Goal: Information Seeking & Learning: Learn about a topic

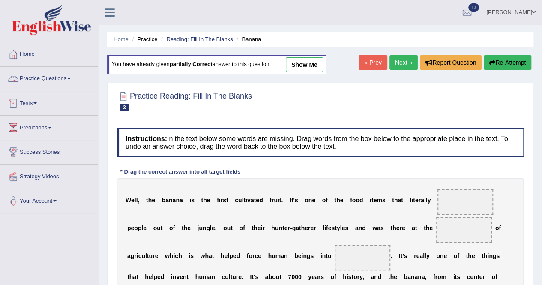
drag, startPoint x: 39, startPoint y: 78, endPoint x: 77, endPoint y: 144, distance: 75.6
click at [39, 78] on link "Practice Questions" at bounding box center [49, 77] width 98 height 21
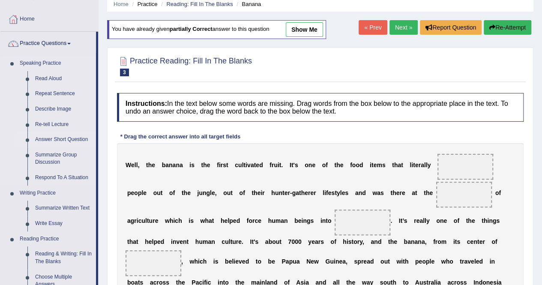
scroll to position [43, 0]
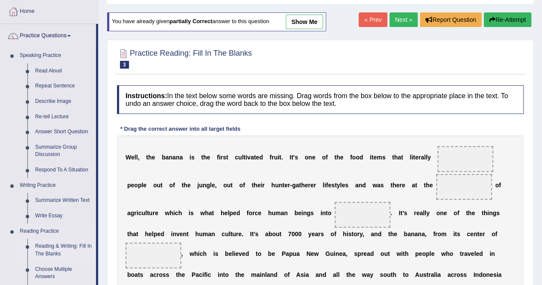
drag, startPoint x: 64, startPoint y: 214, endPoint x: 64, endPoint y: 241, distance: 27.4
click at [52, 243] on link "Reading & Writing: Fill In The Blanks" at bounding box center [63, 250] width 65 height 23
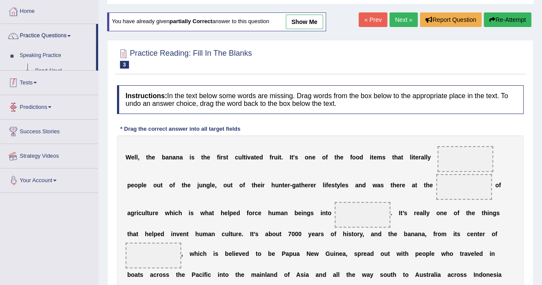
click at [52, 243] on div "Toggle navigation Home Practice Questions Speaking Practice Read Aloud Repeat S…" at bounding box center [271, 191] width 542 height 469
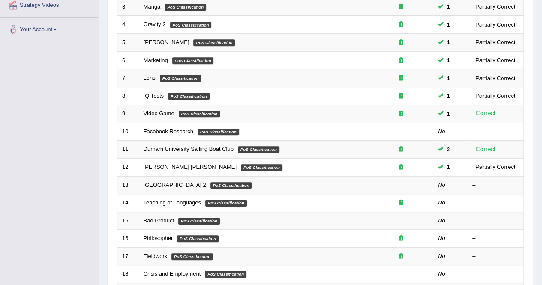
scroll to position [278, 0]
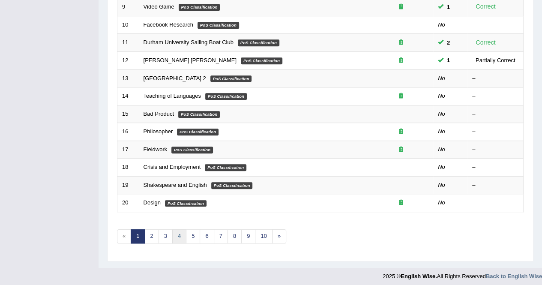
click at [176, 234] on link "4" at bounding box center [179, 236] width 14 height 14
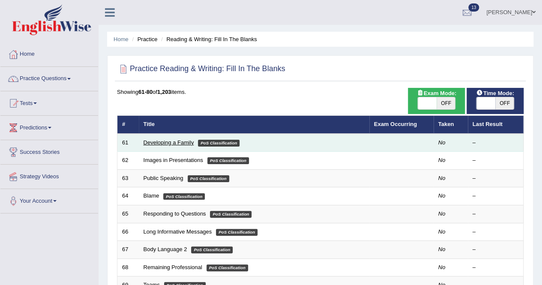
click at [177, 139] on link "Developing a Family" at bounding box center [168, 142] width 51 height 6
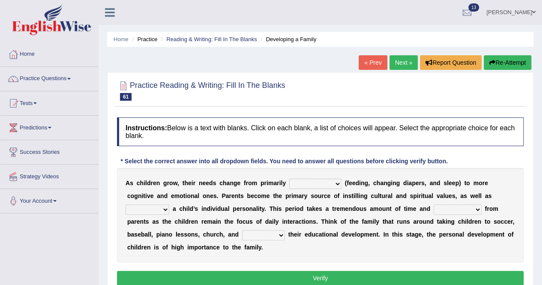
click at [338, 183] on select "psychological educational physical social" at bounding box center [315, 184] width 52 height 10
select select "physical"
click at [289, 179] on select "psychological educational physical social" at bounding box center [315, 184] width 52 height 10
click at [337, 182] on select "psychological educational physical social" at bounding box center [315, 184] width 52 height 10
click at [356, 187] on div "A s c h i l d r e n g r o w , t h e i r n e e d s c h a n g e f r o m p r i m a…" at bounding box center [320, 215] width 406 height 94
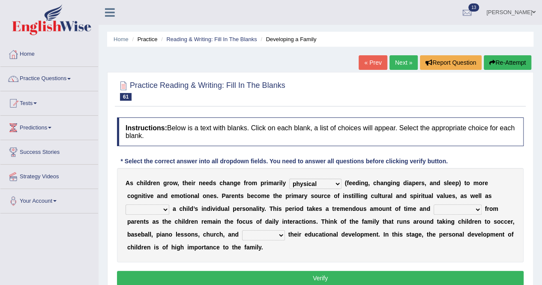
click at [166, 210] on select "caring calculating feeding fostering" at bounding box center [147, 209] width 44 height 10
select select "fostering"
click at [125, 204] on select "caring calculating feeding fostering" at bounding box center [147, 209] width 44 height 10
click at [476, 209] on select "commitment components compliance comments" at bounding box center [457, 209] width 48 height 10
select select "commitment"
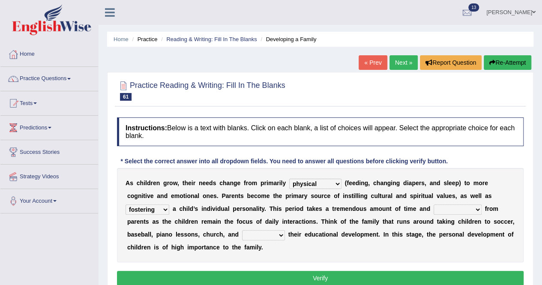
click at [433, 204] on select "commitment components compliance comments" at bounding box center [457, 209] width 48 height 10
click at [282, 234] on select "granting guiding generating gaining" at bounding box center [263, 235] width 43 height 10
select select "guiding"
click at [242, 230] on select "granting guiding generating gaining" at bounding box center [263, 235] width 43 height 10
click at [331, 272] on button "Verify" at bounding box center [320, 278] width 406 height 15
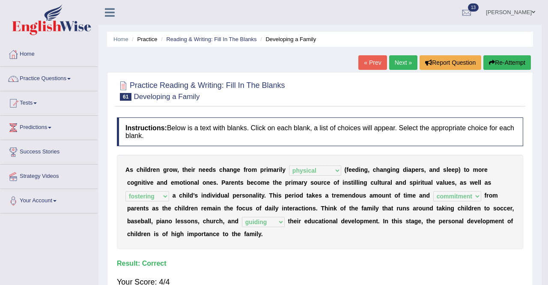
click at [331, 272] on body "Toggle navigation Home Practice Questions Speaking Practice Read Aloud Repeat S…" at bounding box center [274, 142] width 548 height 285
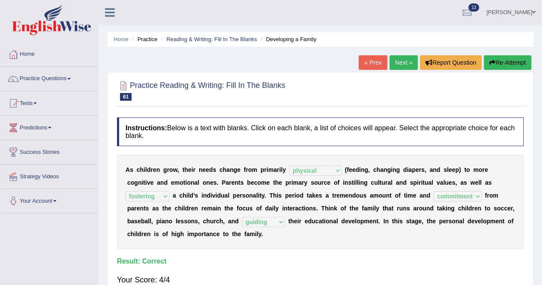
click at [398, 63] on link "Next »" at bounding box center [403, 62] width 28 height 15
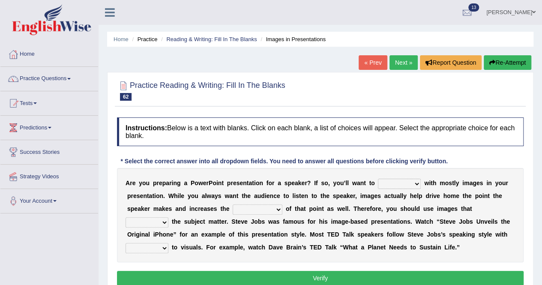
click at [415, 183] on select "stand stay stick stock" at bounding box center [399, 184] width 43 height 10
select select "stick"
click at [378, 179] on select "stand stay stick stock" at bounding box center [399, 184] width 43 height 10
click at [276, 209] on select "memorability morality mobilization mobility" at bounding box center [258, 209] width 50 height 10
select select "memorability"
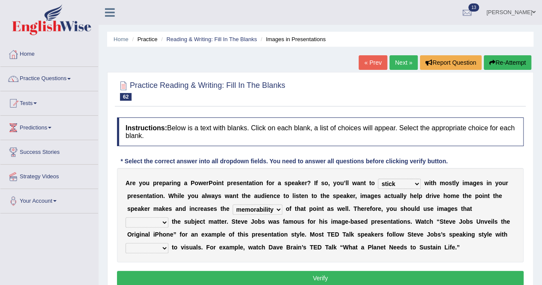
click at [233, 204] on select "memorability morality mobilization mobility" at bounding box center [258, 209] width 50 height 10
click at [276, 211] on select "memorability morality mobilization mobility" at bounding box center [258, 209] width 50 height 10
click at [164, 221] on select "suggest supply submit support" at bounding box center [146, 222] width 43 height 10
select select "support"
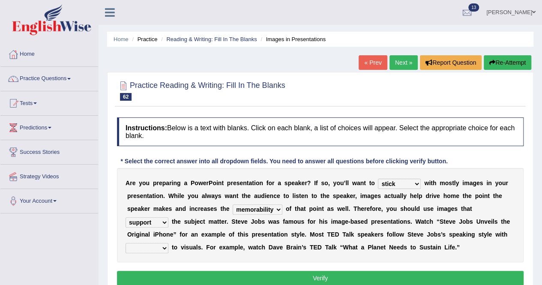
click at [125, 217] on select "suggest supply submit support" at bounding box center [146, 222] width 43 height 10
click at [164, 248] on select "regard result retrospect request" at bounding box center [146, 248] width 43 height 10
select select "regard"
click at [125, 243] on select "regard result retrospect request" at bounding box center [146, 248] width 43 height 10
click at [442, 271] on button "Verify" at bounding box center [320, 278] width 406 height 15
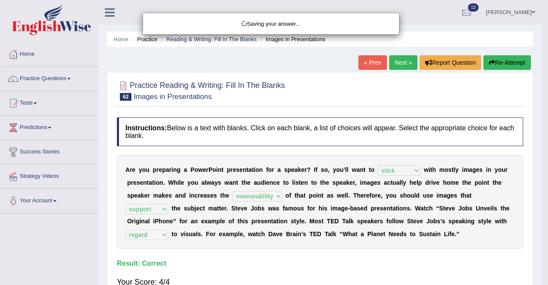
click at [442, 271] on body "Toggle navigation Home Practice Questions Speaking Practice Read Aloud Repeat S…" at bounding box center [274, 142] width 548 height 285
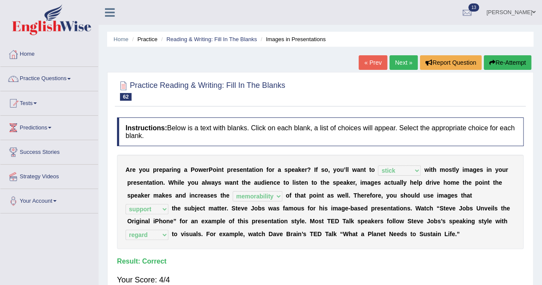
click at [399, 67] on link "Next »" at bounding box center [403, 62] width 28 height 15
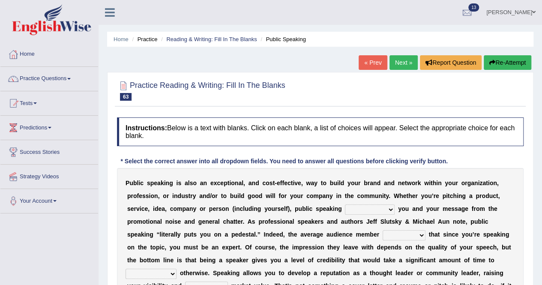
click at [390, 209] on select "differentiates disguises distributes dispute" at bounding box center [370, 209] width 50 height 10
select select "differentiates"
click at [345, 204] on select "differentiates disguises distributes dispute" at bounding box center [370, 209] width 50 height 10
click at [422, 238] on select "assists assumes accesses assesses" at bounding box center [403, 235] width 43 height 10
select select "assumes"
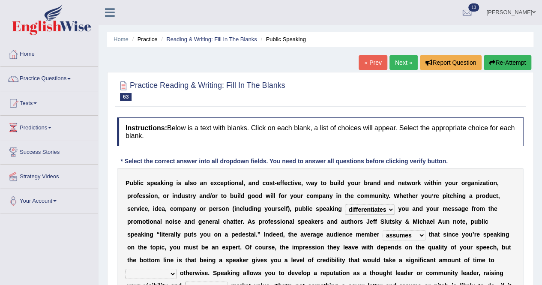
click at [382, 230] on select "assists assumes accesses assesses" at bounding box center [403, 235] width 43 height 10
click at [421, 235] on select "assists assumes accesses assesses" at bounding box center [403, 235] width 43 height 10
drag, startPoint x: 491, startPoint y: 213, endPoint x: 544, endPoint y: 161, distance: 74.8
click at [541, 161] on html "Toggle navigation Home Practice Questions Speaking Practice Read Aloud Repeat S…" at bounding box center [271, 142] width 542 height 285
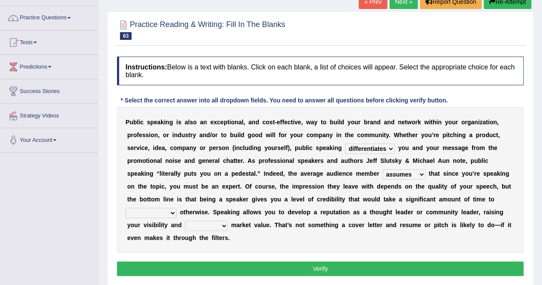
scroll to position [68, 0]
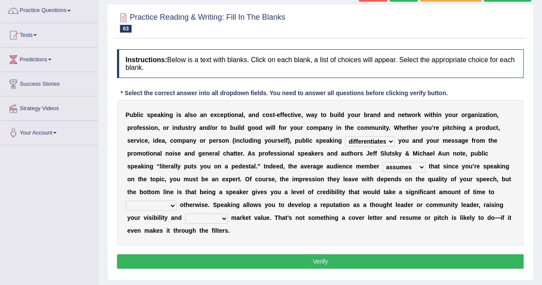
click at [173, 206] on select "cultivate procrastinate communicate culminate" at bounding box center [150, 205] width 51 height 10
select select "communicate"
click at [125, 200] on select "cultivate procrastinate communicate culminate" at bounding box center [150, 205] width 51 height 10
click at [169, 205] on select "cultivate procrastinate communicate culminate" at bounding box center [150, 205] width 51 height 10
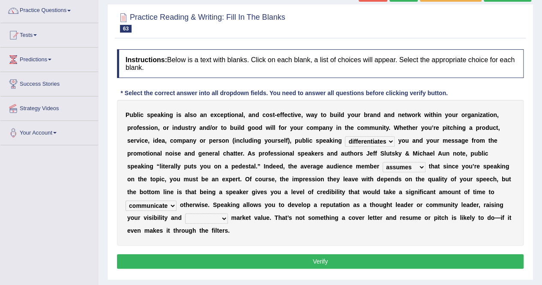
click at [223, 218] on select "perceived diagnosed recessed divided" at bounding box center [206, 218] width 43 height 10
select select "perceived"
click at [185, 213] on select "perceived diagnosed recessed divided" at bounding box center [206, 218] width 43 height 10
click at [314, 262] on button "Verify" at bounding box center [320, 261] width 406 height 15
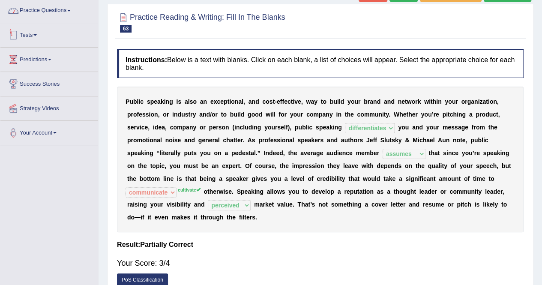
click at [66, 10] on link "Practice Questions" at bounding box center [49, 9] width 98 height 21
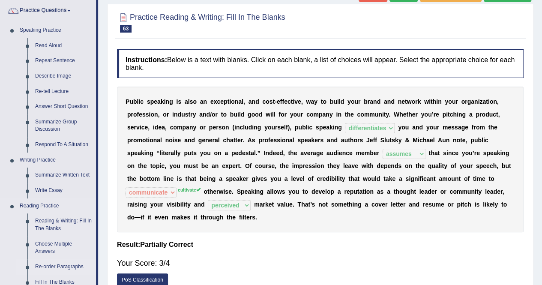
click at [54, 266] on link "Re-order Paragraphs" at bounding box center [63, 266] width 65 height 15
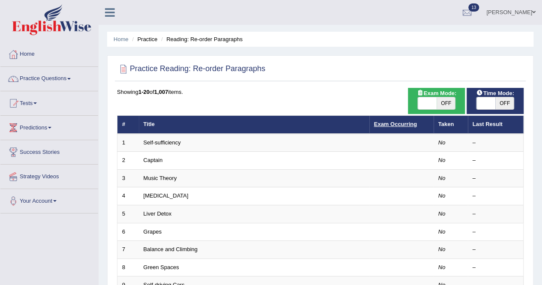
click at [379, 124] on link "Exam Occurring" at bounding box center [395, 124] width 43 height 6
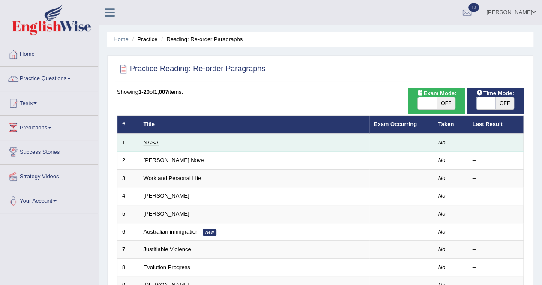
click at [155, 141] on link "NASA" at bounding box center [150, 142] width 15 height 6
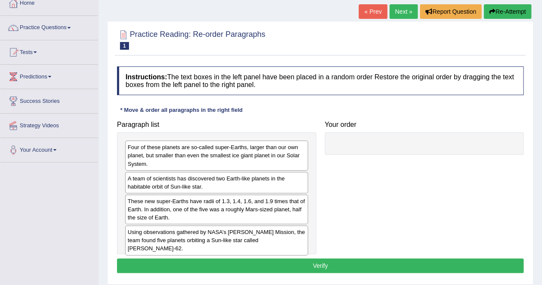
scroll to position [55, 0]
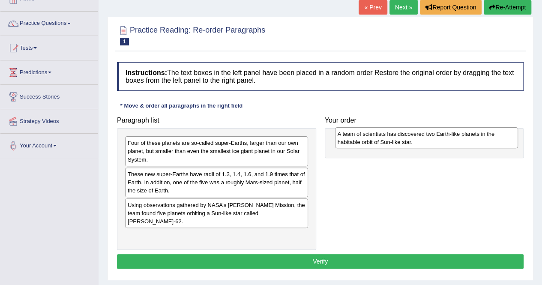
drag, startPoint x: 152, startPoint y: 179, endPoint x: 361, endPoint y: 139, distance: 213.7
click at [361, 139] on div "A team of scientists has discovered two Earth-like planets in the habitable orb…" at bounding box center [426, 137] width 183 height 21
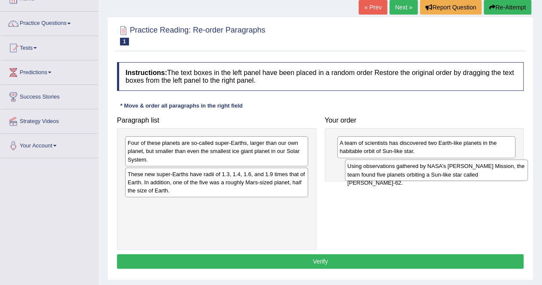
drag, startPoint x: 198, startPoint y: 211, endPoint x: 418, endPoint y: 173, distance: 223.0
click at [418, 173] on div "Using observations gathered by NASA’s [PERSON_NAME] Mission, the team found fiv…" at bounding box center [436, 169] width 183 height 21
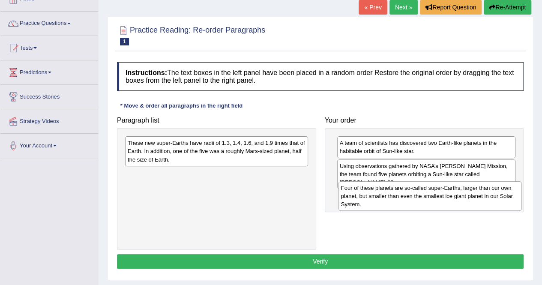
drag, startPoint x: 167, startPoint y: 150, endPoint x: 380, endPoint y: 195, distance: 218.0
click at [380, 195] on div "Four of these planets are so-called super-Earths, larger than our own planet, b…" at bounding box center [429, 196] width 183 height 30
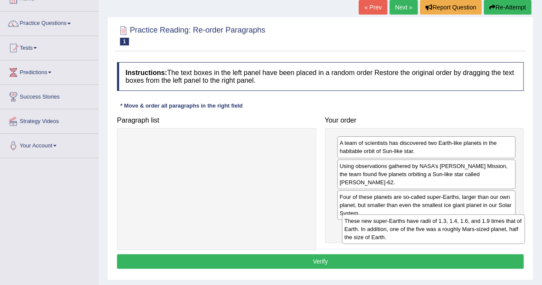
drag, startPoint x: 200, startPoint y: 152, endPoint x: 415, endPoint y: 229, distance: 227.4
click at [415, 229] on div "These new super-Earths have radii of 1.3, 1.4, 1.6, and 1.9 times that of Earth…" at bounding box center [433, 229] width 183 height 30
click at [415, 229] on div "These new super-Earths have radii of 1.3, 1.4, 1.6, and 1.9 times that of Earth…" at bounding box center [430, 228] width 183 height 30
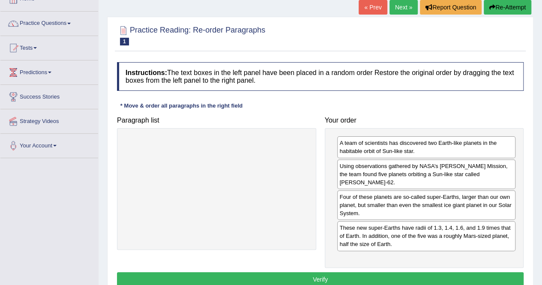
click at [319, 272] on button "Verify" at bounding box center [320, 279] width 406 height 15
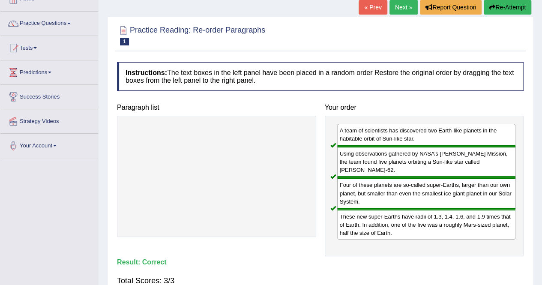
click at [396, 3] on link "Next »" at bounding box center [403, 7] width 28 height 15
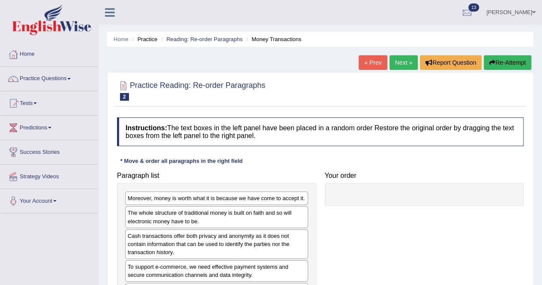
scroll to position [48, 0]
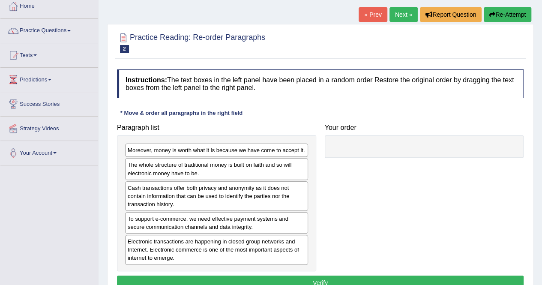
click at [421, 65] on div "Instructions: The text boxes in the left panel have been placed in a random ord…" at bounding box center [320, 181] width 411 height 232
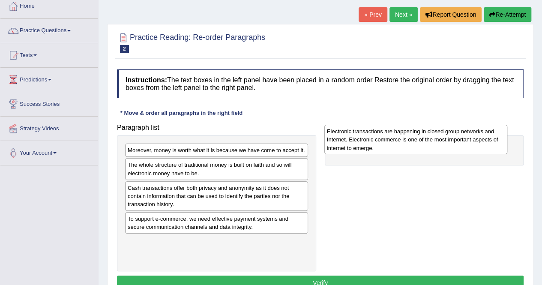
click at [324, 154] on div "Electronic transactions are happening in closed group networks and Internet. El…" at bounding box center [415, 140] width 183 height 30
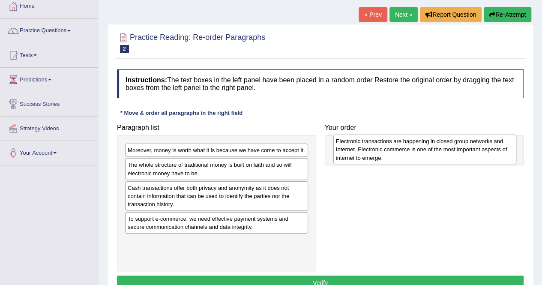
drag, startPoint x: 142, startPoint y: 251, endPoint x: 350, endPoint y: 152, distance: 230.4
click at [350, 152] on div "Electronic transactions are happening in closed group networks and Internet. El…" at bounding box center [424, 149] width 183 height 30
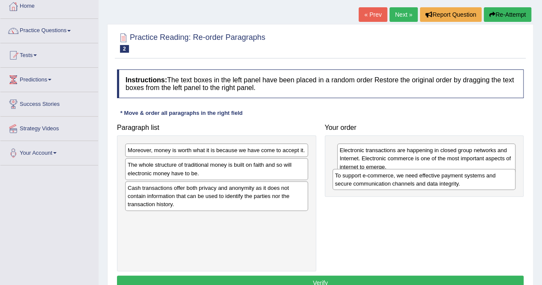
drag, startPoint x: 162, startPoint y: 223, endPoint x: 369, endPoint y: 180, distance: 211.6
click at [369, 180] on div "To support e-commerce, we need effective payment systems and secure communicati…" at bounding box center [423, 179] width 183 height 21
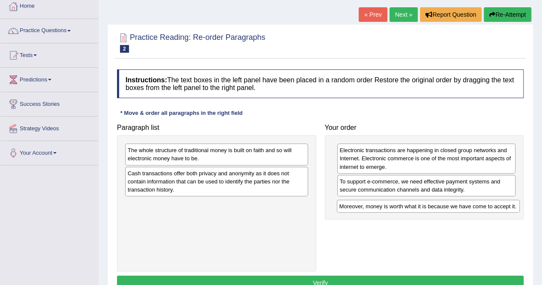
drag, startPoint x: 230, startPoint y: 149, endPoint x: 441, endPoint y: 205, distance: 218.9
click at [441, 205] on div "Moreover, money is worth what it is because we have come to accept it." at bounding box center [428, 206] width 183 height 13
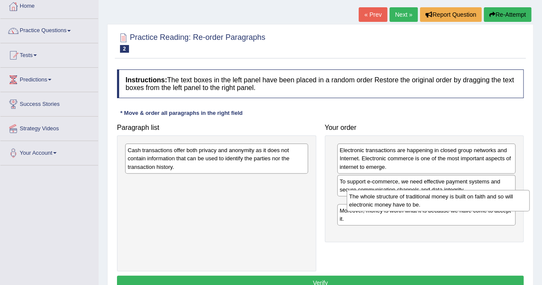
drag, startPoint x: 218, startPoint y: 158, endPoint x: 440, endPoint y: 205, distance: 226.2
click at [440, 205] on div "The whole structure of traditional money is built on faith and so will electron…" at bounding box center [437, 200] width 183 height 21
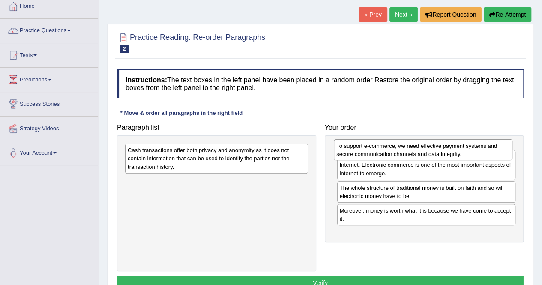
drag, startPoint x: 411, startPoint y: 184, endPoint x: 408, endPoint y: 149, distance: 35.2
click at [408, 149] on div "To support e-commerce, we need effective payment systems and secure communicati…" at bounding box center [423, 149] width 179 height 21
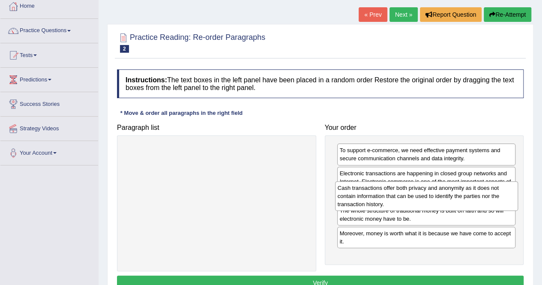
drag, startPoint x: 194, startPoint y: 168, endPoint x: 403, endPoint y: 206, distance: 213.2
click at [403, 206] on div "Cash transactions offer both privacy and anonymity as it does not contain infor…" at bounding box center [426, 196] width 183 height 30
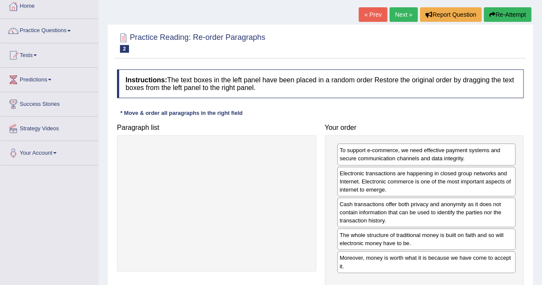
click at [242, 205] on div at bounding box center [216, 203] width 199 height 136
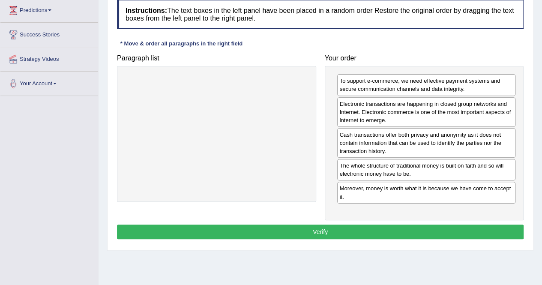
scroll to position [122, 0]
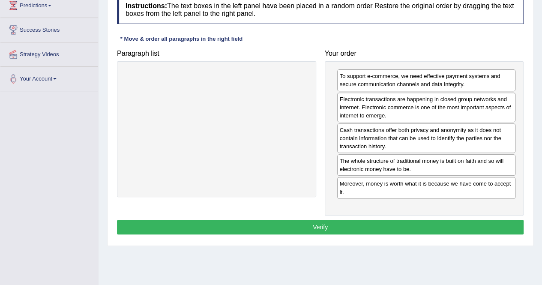
click at [330, 225] on button "Verify" at bounding box center [320, 227] width 406 height 15
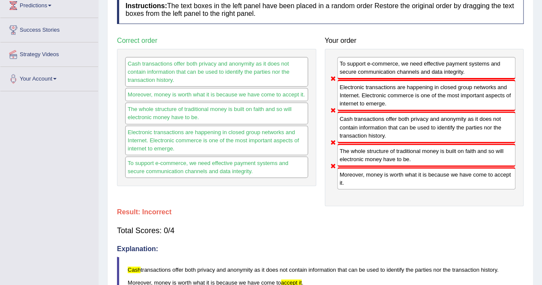
click at [183, 125] on div "Electronic transactions are happening in closed group networks and Internet. El…" at bounding box center [216, 140] width 183 height 30
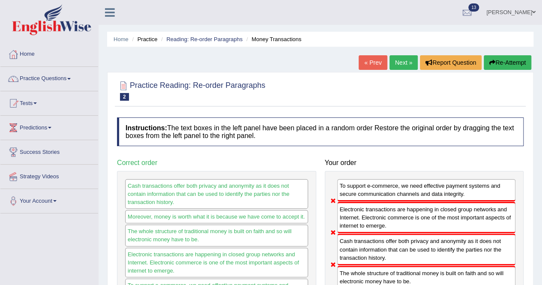
click at [394, 66] on link "Next »" at bounding box center [403, 62] width 28 height 15
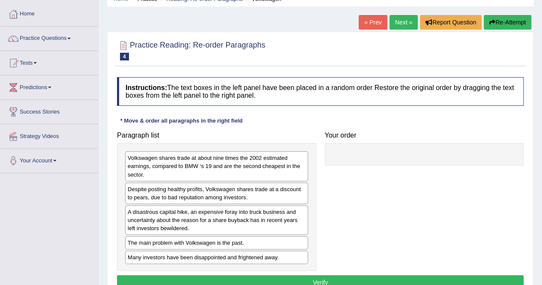
scroll to position [41, 0]
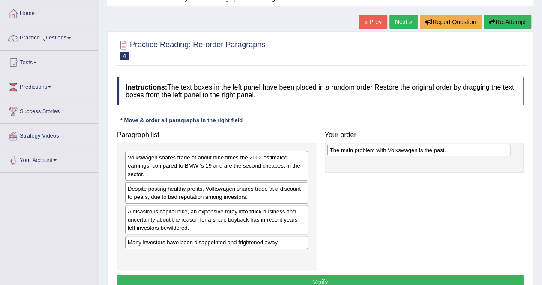
drag, startPoint x: 221, startPoint y: 240, endPoint x: 425, endPoint y: 149, distance: 223.3
click at [425, 149] on div "The main problem with Volkswagen is the past." at bounding box center [418, 149] width 183 height 13
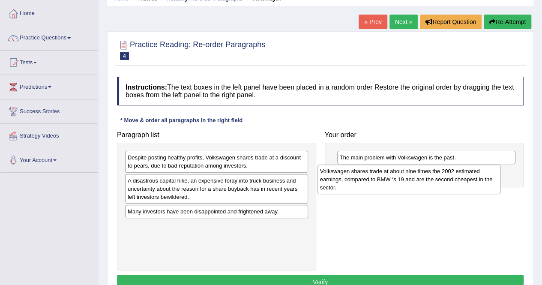
drag, startPoint x: 185, startPoint y: 166, endPoint x: 379, endPoint y: 180, distance: 194.5
click at [379, 180] on div "Volkswagen shares trade at about nine times the 2002 estimated earnings, compar…" at bounding box center [408, 179] width 183 height 30
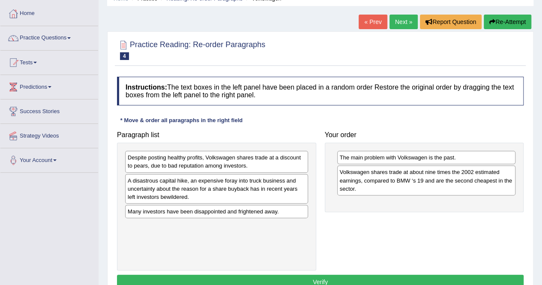
drag, startPoint x: 379, startPoint y: 180, endPoint x: 384, endPoint y: 179, distance: 5.2
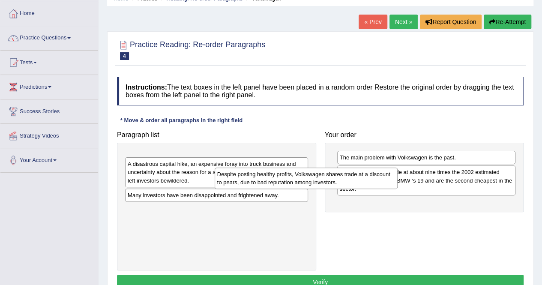
drag, startPoint x: 158, startPoint y: 169, endPoint x: 304, endPoint y: 221, distance: 155.6
click at [304, 189] on div "Despite posting healthy profits, Volkswagen shares trade at a discount to pears…" at bounding box center [306, 177] width 183 height 21
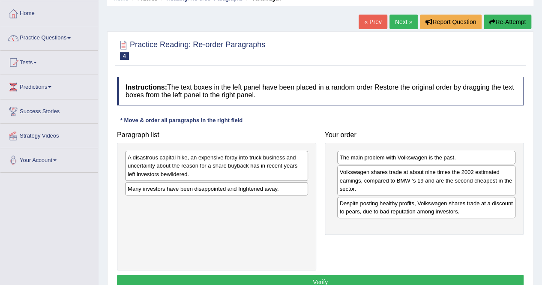
drag, startPoint x: 304, startPoint y: 221, endPoint x: 316, endPoint y: 220, distance: 11.2
click at [316, 220] on div "Paragraph list A disastrous capital hike, an expensive foray into truck busines…" at bounding box center [217, 198] width 208 height 143
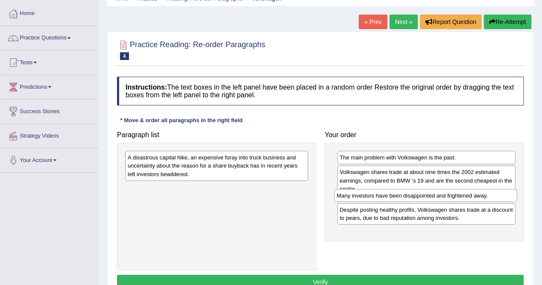
drag, startPoint x: 183, startPoint y: 191, endPoint x: 392, endPoint y: 198, distance: 209.1
click at [392, 198] on div "Many investors have been disappointed and frightened away." at bounding box center [425, 195] width 183 height 13
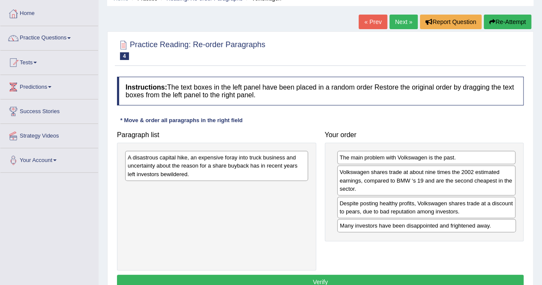
drag, startPoint x: 381, startPoint y: 199, endPoint x: 381, endPoint y: 222, distance: 23.1
click at [381, 222] on div "Many investors have been disappointed and frightened away." at bounding box center [426, 225] width 179 height 13
click at [204, 163] on div "A disastrous capital hike, an expensive foray into truck business and uncertain…" at bounding box center [216, 166] width 183 height 30
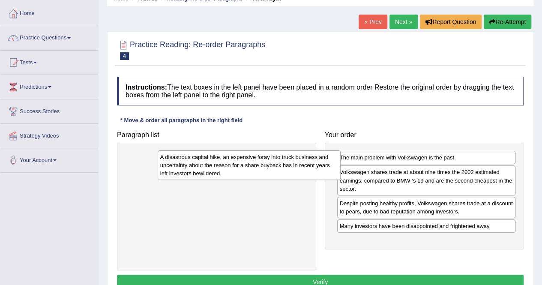
drag, startPoint x: 204, startPoint y: 163, endPoint x: 340, endPoint y: 235, distance: 153.6
click at [340, 180] on div "A disastrous capital hike, an expensive foray into truck business and uncertain…" at bounding box center [249, 165] width 183 height 30
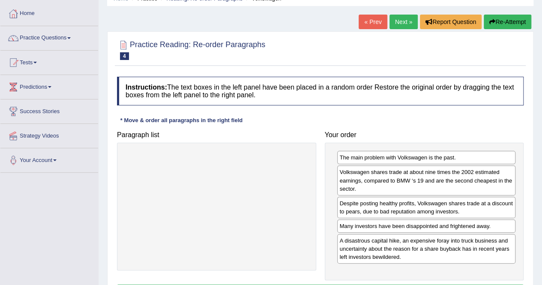
drag, startPoint x: 340, startPoint y: 235, endPoint x: 364, endPoint y: 239, distance: 24.7
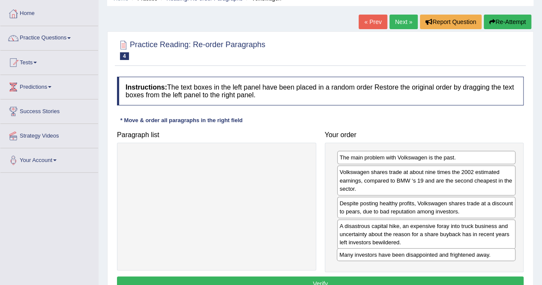
drag, startPoint x: 380, startPoint y: 224, endPoint x: 380, endPoint y: 253, distance: 29.1
click at [380, 253] on div "Many investors have been disappointed and frightened away." at bounding box center [426, 254] width 179 height 13
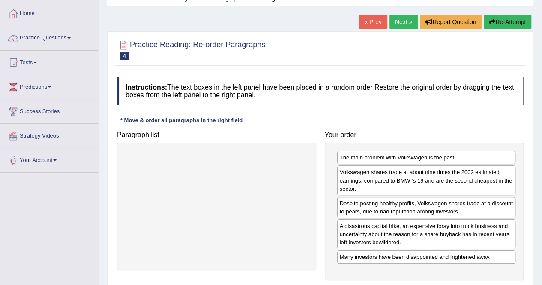
click at [301, 216] on div at bounding box center [216, 207] width 199 height 128
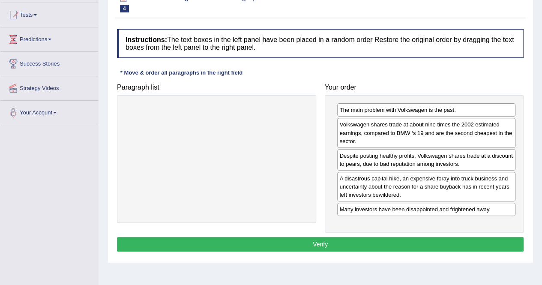
scroll to position [92, 0]
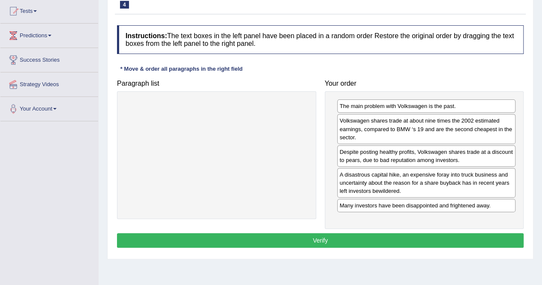
click at [343, 240] on button "Verify" at bounding box center [320, 240] width 406 height 15
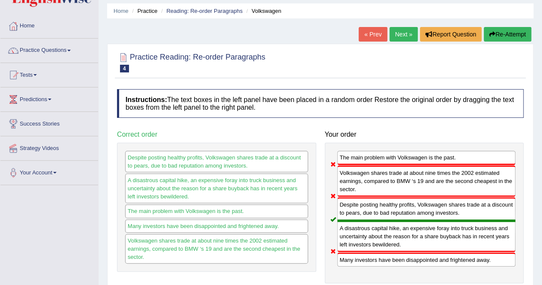
scroll to position [24, 0]
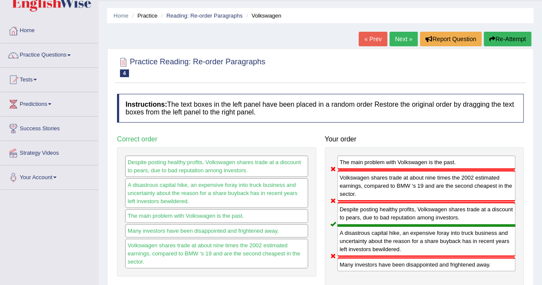
click at [402, 39] on link "Next »" at bounding box center [403, 39] width 28 height 15
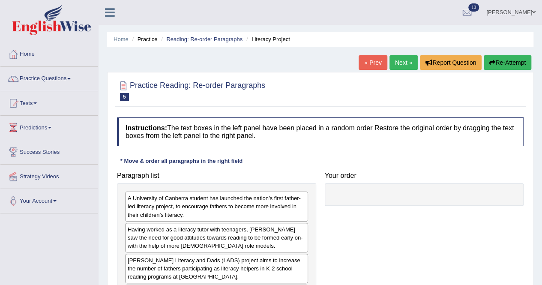
scroll to position [55, 0]
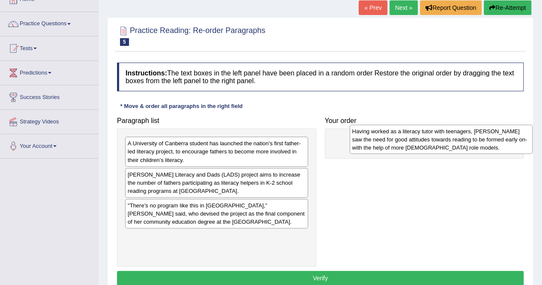
drag, startPoint x: 173, startPoint y: 184, endPoint x: 397, endPoint y: 141, distance: 228.0
click at [397, 141] on div "Having worked as a literacy tutor with teenagers, [PERSON_NAME] saw the need fo…" at bounding box center [440, 140] width 183 height 30
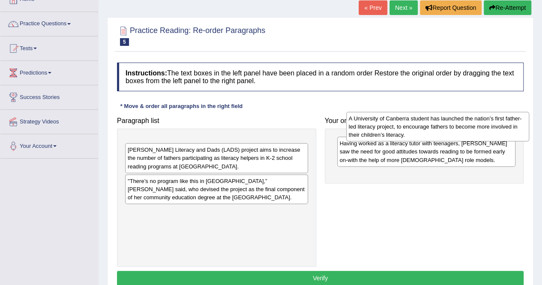
drag, startPoint x: 233, startPoint y: 151, endPoint x: 454, endPoint y: 126, distance: 222.4
click at [454, 126] on div "A University of Canberra student has launched the nation’s first father- led li…" at bounding box center [437, 127] width 183 height 30
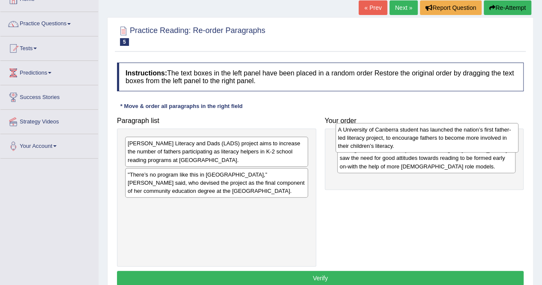
drag, startPoint x: 268, startPoint y: 150, endPoint x: 478, endPoint y: 137, distance: 210.7
click at [478, 137] on div "A University of Canberra student has launched the nation’s first father- led li…" at bounding box center [426, 138] width 183 height 30
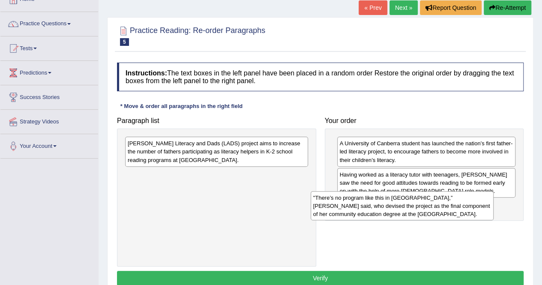
click at [409, 191] on div ""There’s no program like this in [GEOGRAPHIC_DATA],” [PERSON_NAME] said, who de…" at bounding box center [401, 206] width 183 height 30
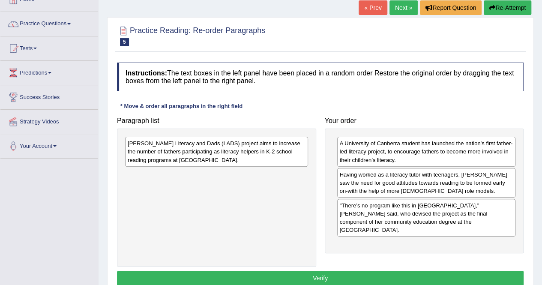
click at [224, 154] on div "[PERSON_NAME] Literacy and Dads (LADS) project aims to increase the number of f…" at bounding box center [216, 152] width 183 height 30
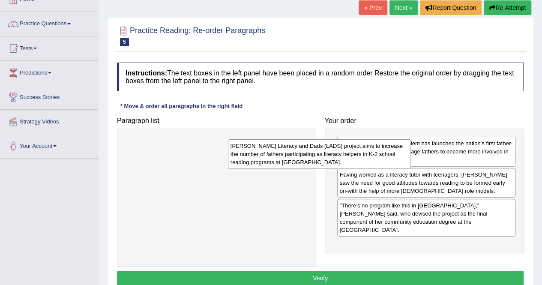
drag, startPoint x: 224, startPoint y: 154, endPoint x: 367, endPoint y: 196, distance: 149.6
click at [367, 169] on div "Julia Bocking’s Literacy and Dads (LADS) project aims to increase the number of…" at bounding box center [319, 154] width 183 height 30
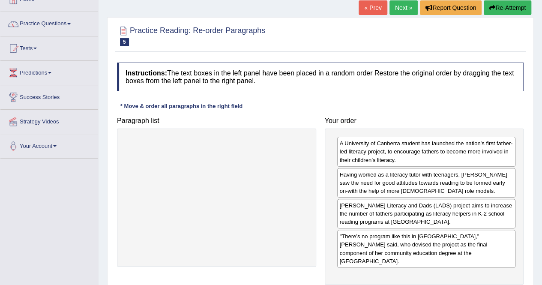
drag, startPoint x: 367, startPoint y: 196, endPoint x: 414, endPoint y: 245, distance: 67.5
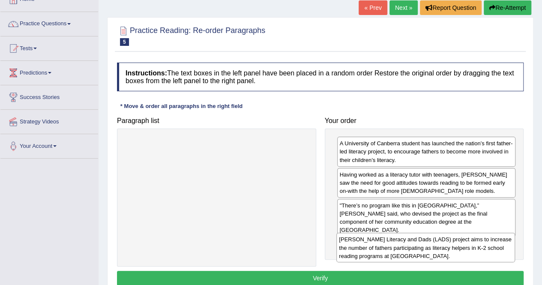
drag, startPoint x: 394, startPoint y: 209, endPoint x: 394, endPoint y: 244, distance: 35.1
click at [394, 244] on div "Julia Bocking’s Literacy and Dads (LADS) project aims to increase the number of…" at bounding box center [425, 248] width 179 height 30
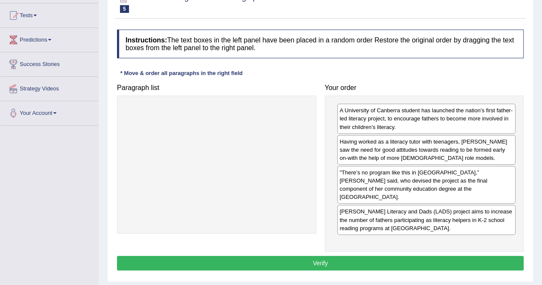
scroll to position [89, 0]
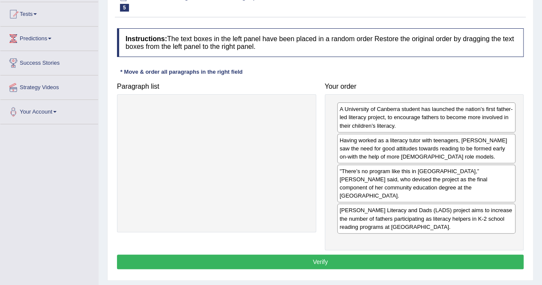
click at [344, 254] on button "Verify" at bounding box center [320, 261] width 406 height 15
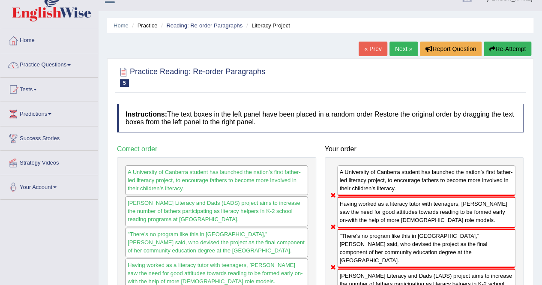
scroll to position [3, 0]
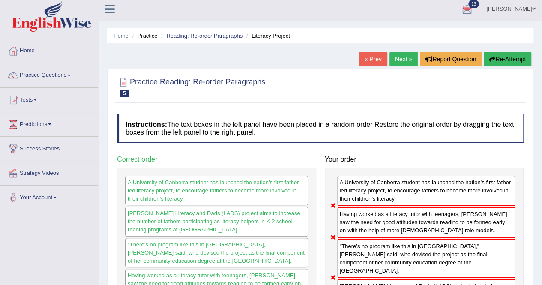
click at [398, 58] on link "Next »" at bounding box center [403, 59] width 28 height 15
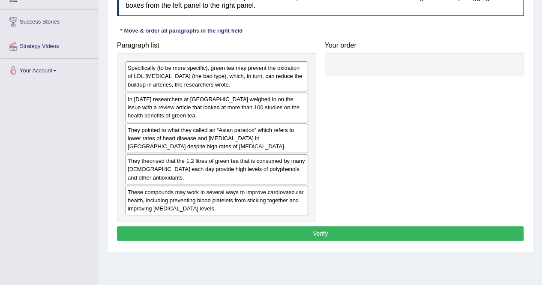
scroll to position [143, 0]
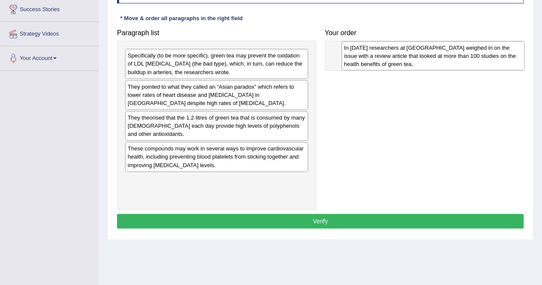
click at [341, 71] on div "In May 2006 researchers at Yale University School of Medicine weighed in on the…" at bounding box center [432, 56] width 183 height 30
drag, startPoint x: 140, startPoint y: 120, endPoint x: 351, endPoint y: 53, distance: 220.9
click at [351, 53] on div "In May 2006 researchers at Yale University School of Medicine weighed in on the…" at bounding box center [426, 57] width 183 height 30
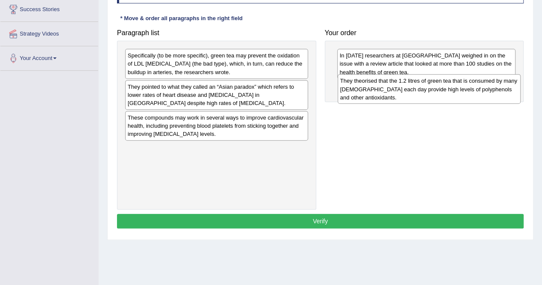
drag, startPoint x: 165, startPoint y: 130, endPoint x: 378, endPoint y: 94, distance: 215.5
click at [378, 94] on div "They theorised that the 1.2 litres of green tea that is consumed by many Asians…" at bounding box center [428, 89] width 183 height 30
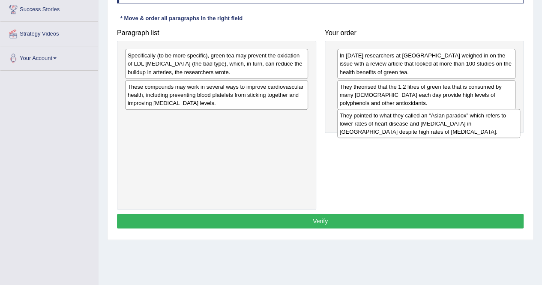
drag, startPoint x: 192, startPoint y: 100, endPoint x: 404, endPoint y: 129, distance: 213.9
click at [404, 129] on div "They pointed to what they called an “Asian paradox” which refers to lower rates…" at bounding box center [428, 124] width 183 height 30
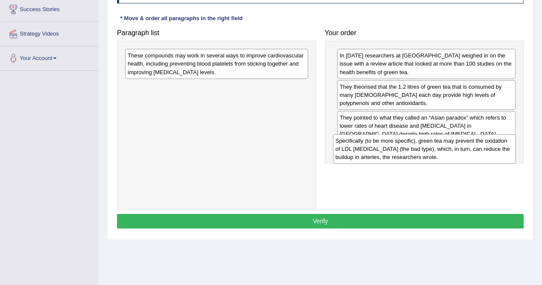
drag, startPoint x: 216, startPoint y: 69, endPoint x: 424, endPoint y: 154, distance: 224.5
click at [424, 154] on div "Specifically (to be more specific), green tea may prevent the oxidation of LDL …" at bounding box center [424, 149] width 183 height 30
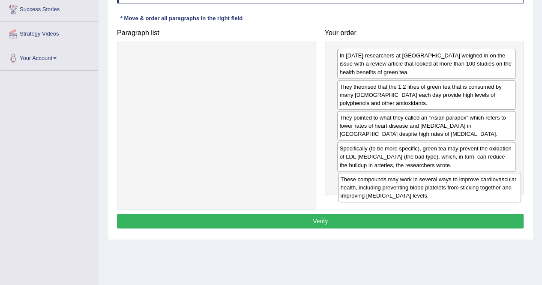
drag, startPoint x: 239, startPoint y: 63, endPoint x: 452, endPoint y: 187, distance: 246.2
click at [452, 187] on div "These compounds may work in several ways to improve cardiovascular health, incl…" at bounding box center [429, 188] width 183 height 30
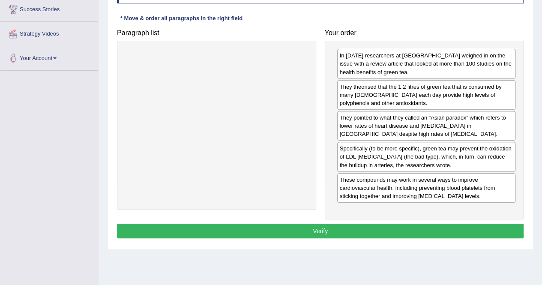
click at [336, 230] on button "Verify" at bounding box center [320, 231] width 406 height 15
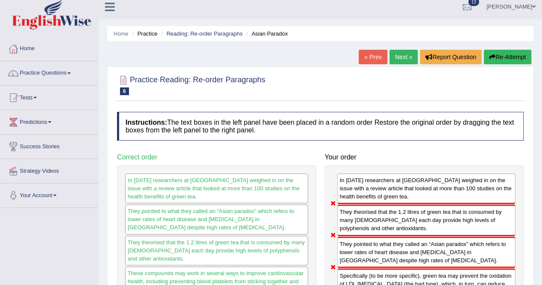
scroll to position [0, 0]
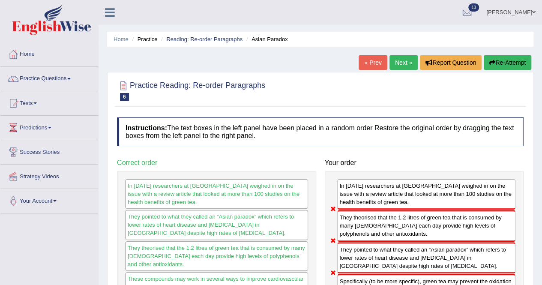
click at [402, 67] on link "Next »" at bounding box center [403, 62] width 28 height 15
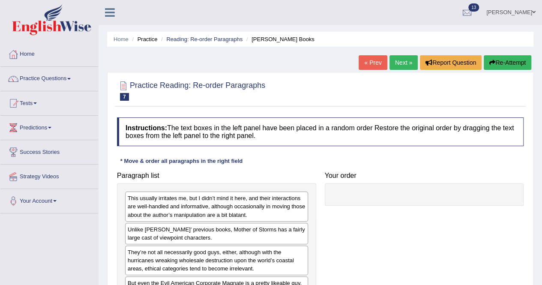
click at [401, 195] on div at bounding box center [424, 194] width 199 height 22
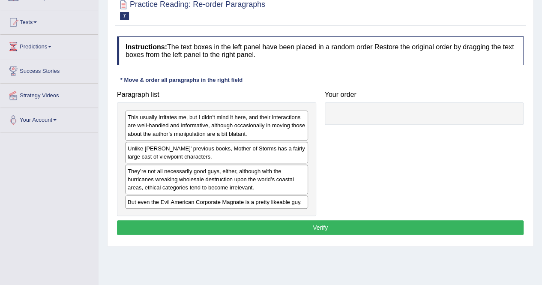
scroll to position [114, 0]
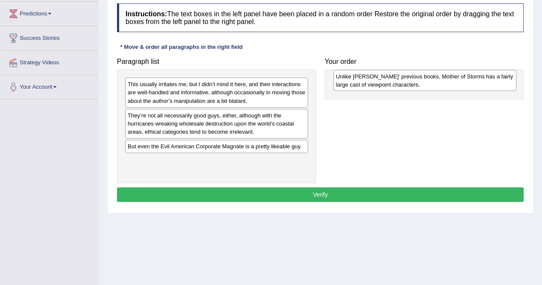
click at [333, 91] on div "Unlike Barnes’ previous books, Mother of Storms has a fairly large cast of view…" at bounding box center [424, 80] width 183 height 21
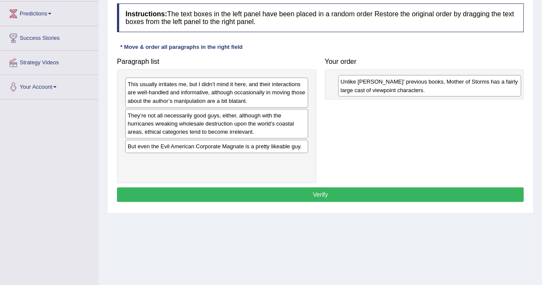
drag, startPoint x: 150, startPoint y: 151, endPoint x: 363, endPoint y: 87, distance: 222.2
click at [363, 87] on div "Unlike Barnes’ previous books, Mother of Storms has a fairly large cast of view…" at bounding box center [429, 85] width 183 height 21
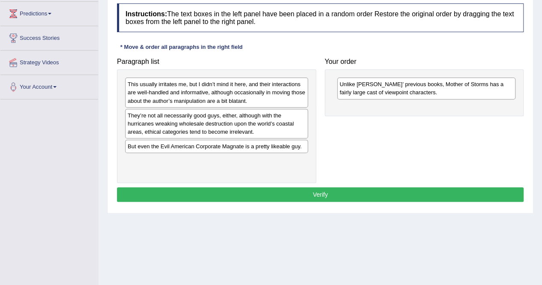
click at [193, 127] on div "They’re not all necessarily good guys, either, although with the hurricanes wre…" at bounding box center [216, 124] width 183 height 30
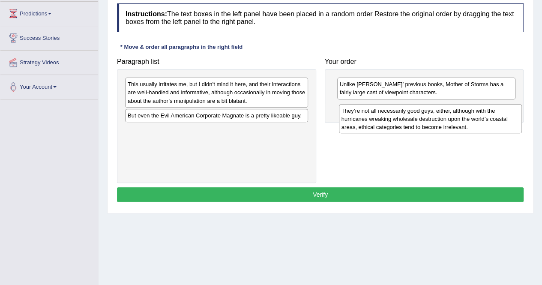
drag, startPoint x: 193, startPoint y: 127, endPoint x: 407, endPoint y: 122, distance: 213.8
click at [407, 122] on div "They’re not all necessarily good guys, either, although with the hurricanes wre…" at bounding box center [430, 119] width 183 height 30
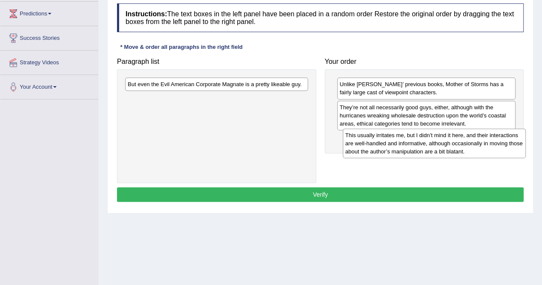
drag, startPoint x: 184, startPoint y: 90, endPoint x: 401, endPoint y: 141, distance: 223.5
click at [401, 141] on div "This usually irritates me, but I didn’t mind it here, and their interactions ar…" at bounding box center [434, 143] width 183 height 30
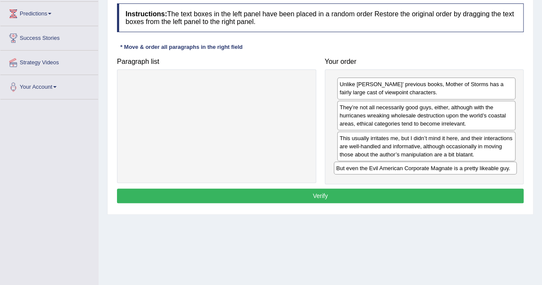
drag, startPoint x: 212, startPoint y: 84, endPoint x: 420, endPoint y: 168, distance: 224.7
click at [420, 168] on div "But even the Evil American Corporate Magnate is a pretty likeable guy." at bounding box center [425, 167] width 183 height 13
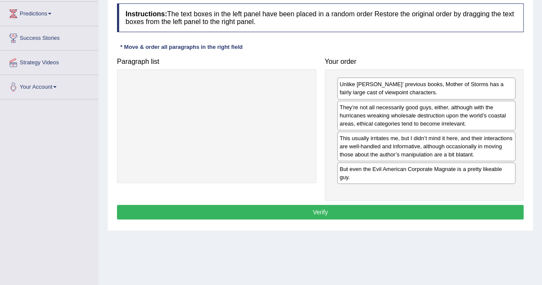
click at [318, 205] on button "Verify" at bounding box center [320, 212] width 406 height 15
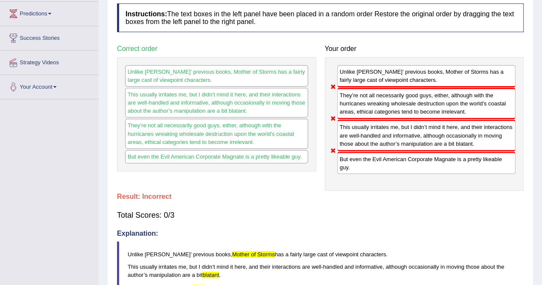
scroll to position [0, 0]
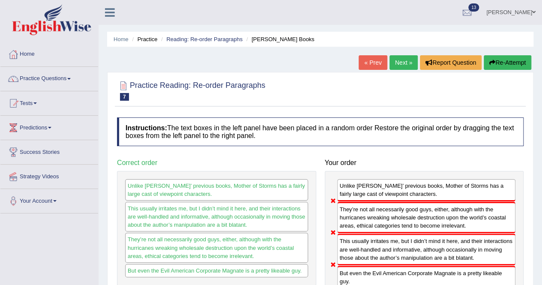
click at [395, 65] on link "Next »" at bounding box center [403, 62] width 28 height 15
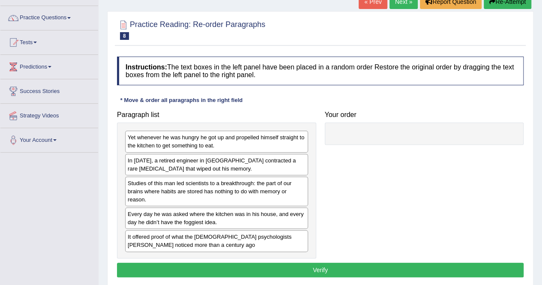
scroll to position [62, 0]
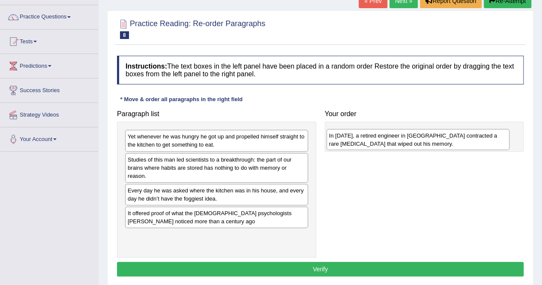
drag, startPoint x: 186, startPoint y: 163, endPoint x: 387, endPoint y: 140, distance: 202.7
click at [387, 140] on div "In 1992, a retired engineer in San Diego contracted a rare brain disease that w…" at bounding box center [417, 139] width 183 height 21
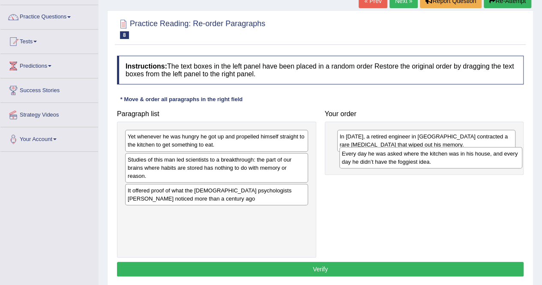
drag, startPoint x: 191, startPoint y: 197, endPoint x: 405, endPoint y: 161, distance: 217.6
click at [405, 161] on div "Every day he was asked where the kitchen was in his house, and every day he did…" at bounding box center [430, 157] width 183 height 21
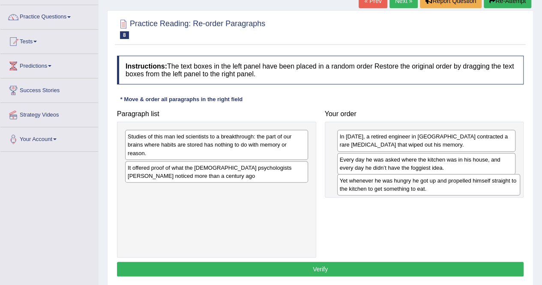
drag, startPoint x: 223, startPoint y: 139, endPoint x: 435, endPoint y: 182, distance: 216.4
click at [435, 182] on div "Yet whenever he was hungry he got up and propelled himself straight to the kitc…" at bounding box center [428, 184] width 183 height 21
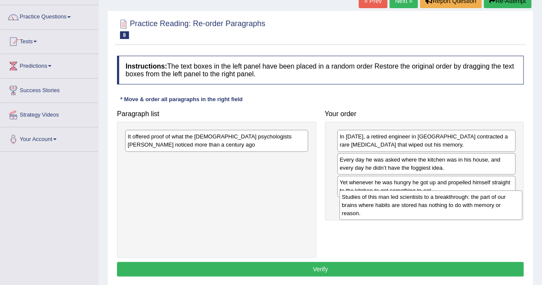
drag, startPoint x: 158, startPoint y: 149, endPoint x: 372, endPoint y: 209, distance: 222.5
click at [372, 209] on div "Studies of this man led scientists to a breakthrough: the part of our brains wh…" at bounding box center [430, 205] width 183 height 30
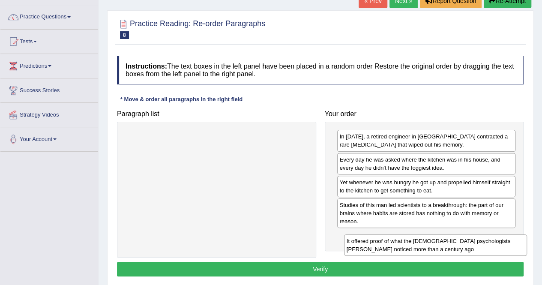
drag, startPoint x: 188, startPoint y: 139, endPoint x: 406, endPoint y: 244, distance: 242.5
click at [406, 244] on div "It offered proof of what the US psychologists William James noticed more than a…" at bounding box center [435, 244] width 183 height 21
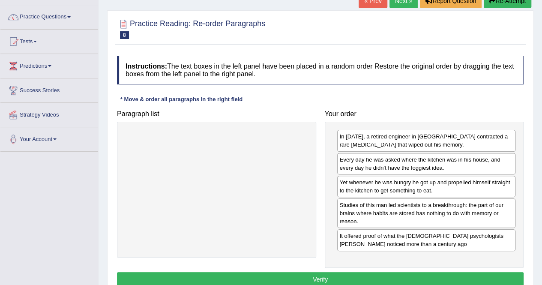
click at [325, 272] on button "Verify" at bounding box center [320, 279] width 406 height 15
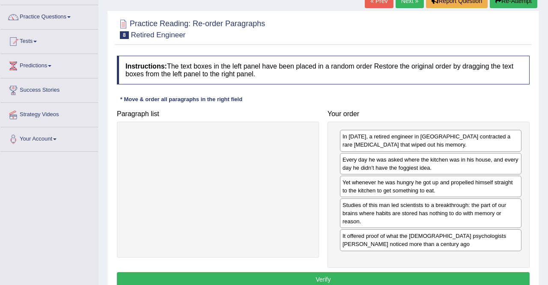
click at [325, 223] on body "Toggle navigation Home Practice Questions Speaking Practice Read Aloud Repeat S…" at bounding box center [274, 80] width 548 height 285
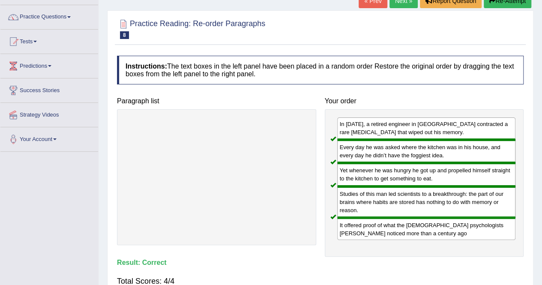
click at [399, 5] on link "Next »" at bounding box center [403, 1] width 28 height 15
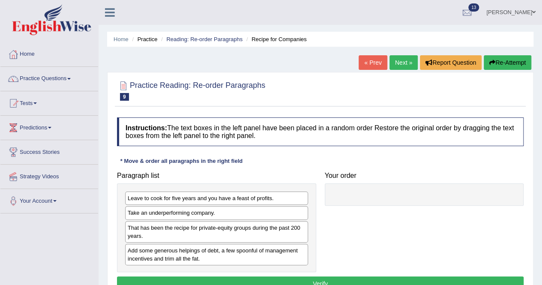
click at [393, 63] on link "Next »" at bounding box center [403, 62] width 28 height 15
click at [400, 60] on link "Next »" at bounding box center [403, 62] width 28 height 15
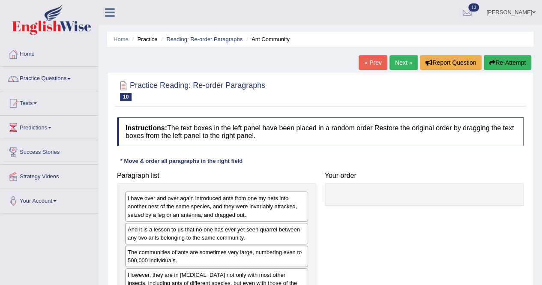
click at [420, 152] on div "Instructions: The text boxes in the left panel have been placed in a random ord…" at bounding box center [320, 233] width 411 height 240
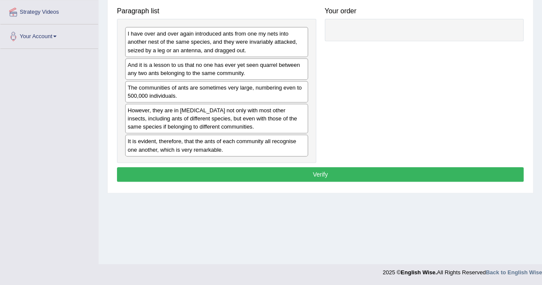
scroll to position [122, 0]
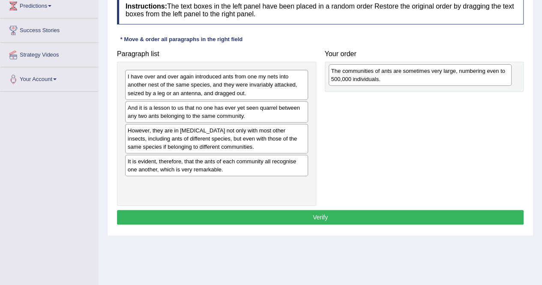
click at [328, 86] on div "The communities of ants are sometimes very large, numbering even to 500,000 ind…" at bounding box center [419, 74] width 183 height 21
drag, startPoint x: 159, startPoint y: 160, endPoint x: 377, endPoint y: 71, distance: 235.1
click at [377, 71] on div "The communities of ants are sometimes very large, numbering even to 500,000 ind…" at bounding box center [434, 75] width 183 height 21
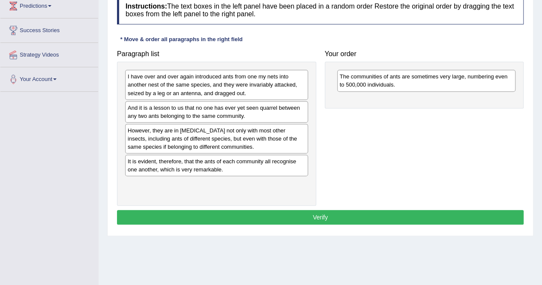
click at [206, 143] on div "However, they are in hostility not only with most other insects, including ants…" at bounding box center [216, 139] width 183 height 30
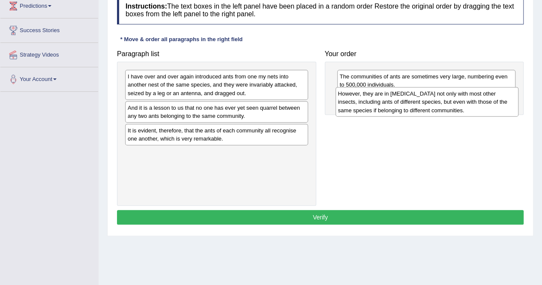
drag, startPoint x: 206, startPoint y: 143, endPoint x: 416, endPoint y: 106, distance: 213.4
click at [416, 106] on div "However, they are in hostility not only with most other insects, including ants…" at bounding box center [426, 102] width 183 height 30
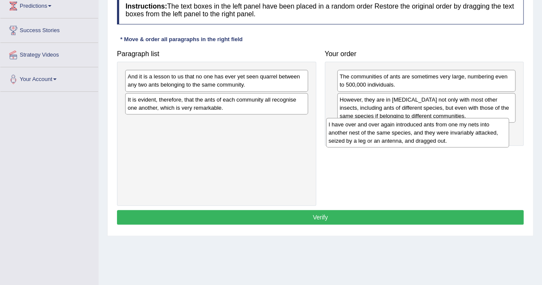
drag, startPoint x: 176, startPoint y: 91, endPoint x: 376, endPoint y: 139, distance: 206.5
click at [376, 139] on div "I have over and over again introduced ants from one my nets into another nest o…" at bounding box center [417, 133] width 183 height 30
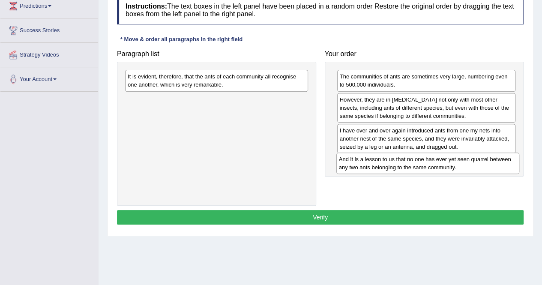
drag, startPoint x: 195, startPoint y: 79, endPoint x: 406, endPoint y: 161, distance: 226.7
click at [406, 161] on div "And it is a lesson to us that no one has ever yet seen quarrel between any two …" at bounding box center [427, 162] width 183 height 21
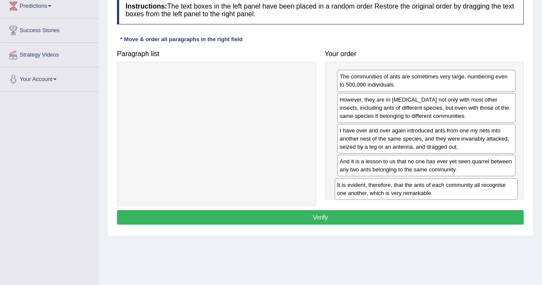
drag, startPoint x: 248, startPoint y: 84, endPoint x: 457, endPoint y: 191, distance: 235.6
click at [457, 191] on div "It is evident, therefore, that the ants of each community all recognise one ano…" at bounding box center [425, 188] width 183 height 21
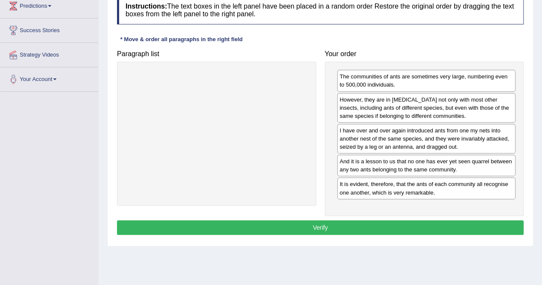
click at [305, 222] on button "Verify" at bounding box center [320, 227] width 406 height 15
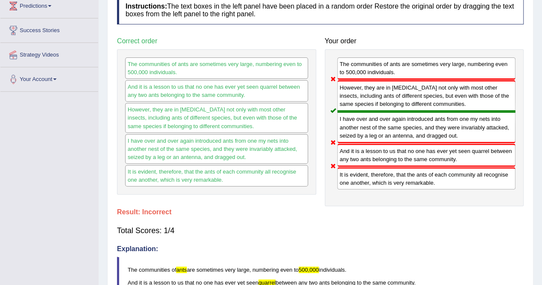
click at [355, 152] on div "And it is a lesson to us that no one has ever yet seen quarrel between any two …" at bounding box center [426, 154] width 179 height 23
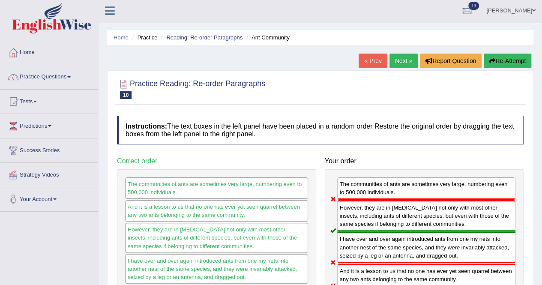
scroll to position [0, 0]
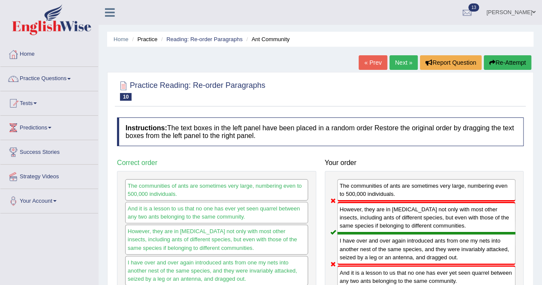
click at [400, 65] on link "Next »" at bounding box center [403, 62] width 28 height 15
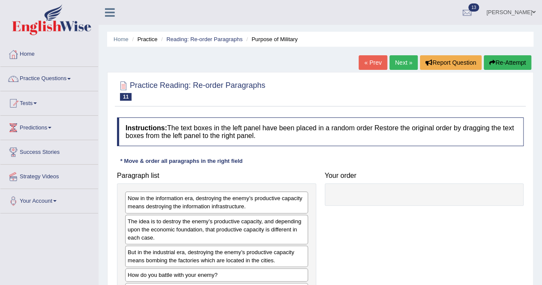
click at [385, 146] on div "Instructions: The text boxes in the left panel have been placed in a random ord…" at bounding box center [320, 240] width 411 height 254
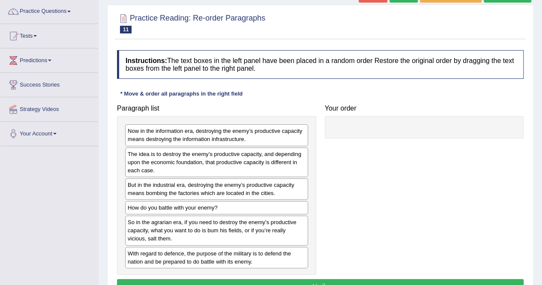
scroll to position [69, 0]
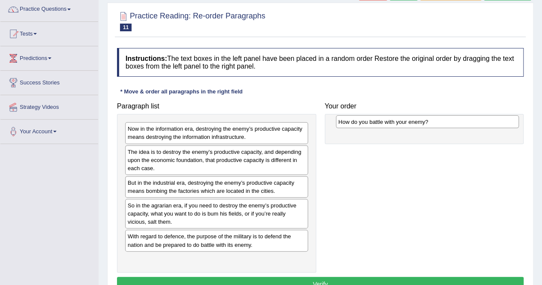
drag, startPoint x: 178, startPoint y: 205, endPoint x: 389, endPoint y: 123, distance: 226.2
click at [389, 123] on div "How do you battle with your enemy?" at bounding box center [427, 121] width 183 height 13
click at [389, 123] on div "How do you battle with your enemy?" at bounding box center [426, 128] width 179 height 13
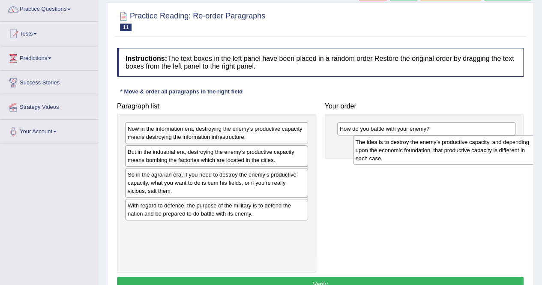
drag, startPoint x: 200, startPoint y: 164, endPoint x: 427, endPoint y: 154, distance: 228.0
click at [427, 154] on div "The idea is to destroy the enemy’s productive capacity, and depending upon the …" at bounding box center [444, 150] width 183 height 30
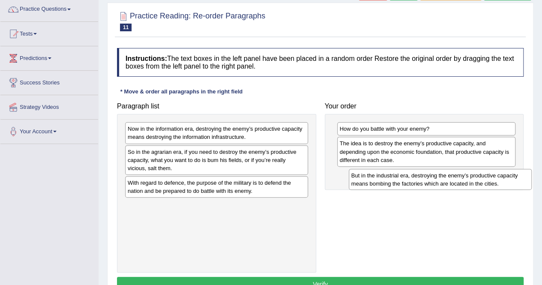
drag, startPoint x: 157, startPoint y: 156, endPoint x: 380, endPoint y: 180, distance: 224.4
click at [380, 180] on div "But in the industrial era, destroying the enemy’s productive capacity means bom…" at bounding box center [440, 179] width 183 height 21
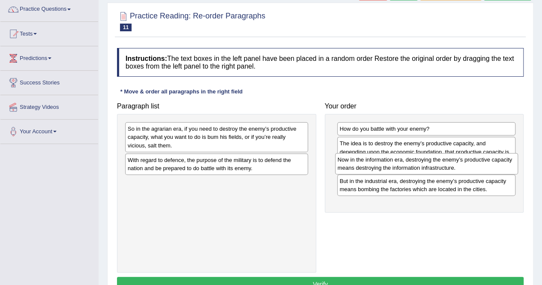
drag, startPoint x: 156, startPoint y: 132, endPoint x: 367, endPoint y: 163, distance: 212.9
click at [367, 163] on div "Now in the information era, destroying the enemy’s productive capacity means de…" at bounding box center [426, 163] width 183 height 21
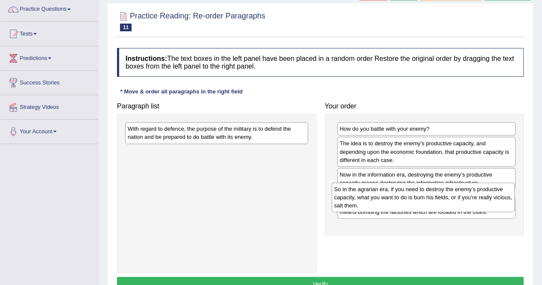
drag, startPoint x: 212, startPoint y: 131, endPoint x: 419, endPoint y: 192, distance: 215.6
click at [419, 192] on div "So in the agrarian era, if you need to destroy the enemy’s productive capacity,…" at bounding box center [422, 197] width 183 height 30
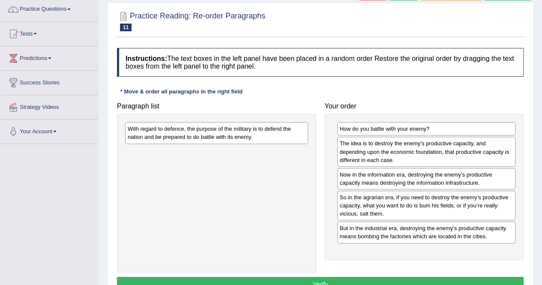
click at [383, 138] on div "The idea is to destroy the enemy’s productive capacity, and depending upon the …" at bounding box center [426, 152] width 179 height 30
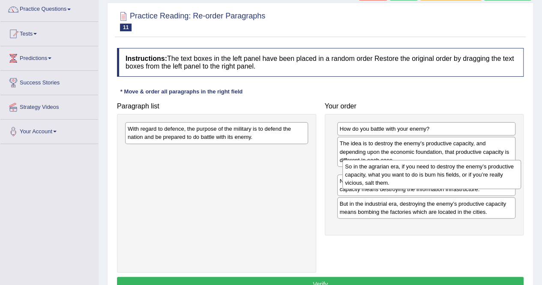
click at [357, 189] on div "So in the agrarian era, if you need to destroy the enemy’s productive capacity,…" at bounding box center [431, 175] width 179 height 30
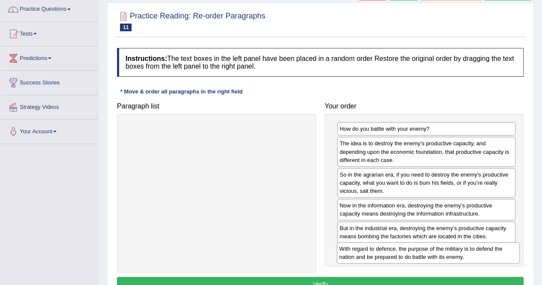
drag, startPoint x: 176, startPoint y: 135, endPoint x: 388, endPoint y: 255, distance: 243.2
click at [388, 255] on div "With regard to defence, the purpose of the military is to defend the nation and…" at bounding box center [428, 252] width 183 height 21
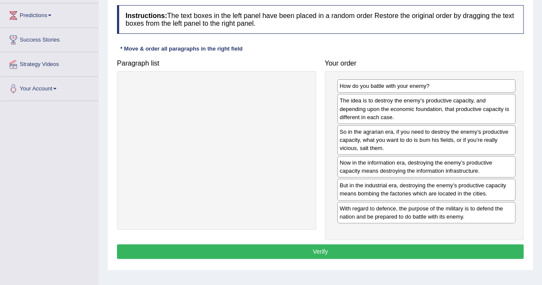
scroll to position [121, 0]
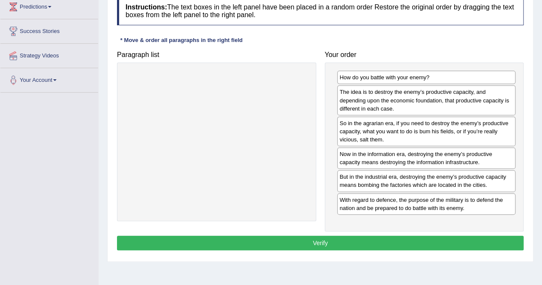
click at [298, 231] on div "Instructions: The text boxes in the left panel have been placed in a random ord…" at bounding box center [320, 124] width 411 height 265
click at [313, 239] on button "Verify" at bounding box center [320, 243] width 406 height 15
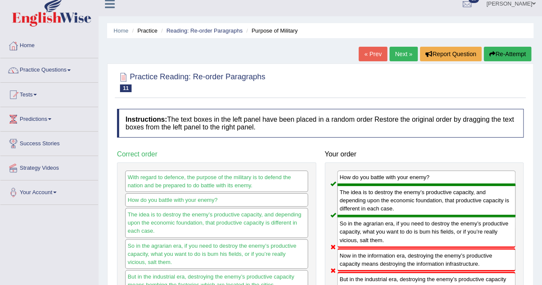
scroll to position [1, 0]
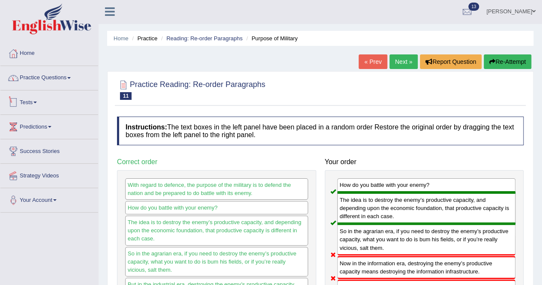
click at [64, 79] on link "Practice Questions" at bounding box center [49, 76] width 98 height 21
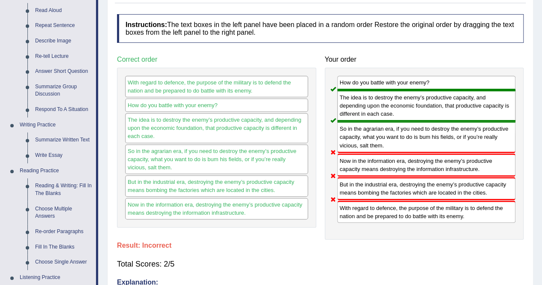
scroll to position [104, 0]
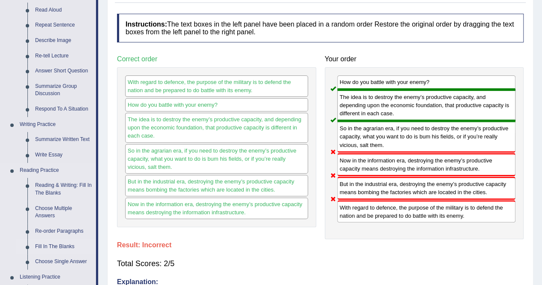
click at [54, 245] on link "Fill In The Blanks" at bounding box center [63, 246] width 65 height 15
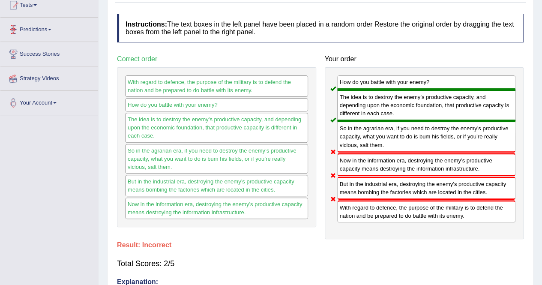
click at [54, 245] on div "Toggle navigation Home Practice Questions Speaking Practice Read Aloud Repeat S…" at bounding box center [271, 169] width 542 height 546
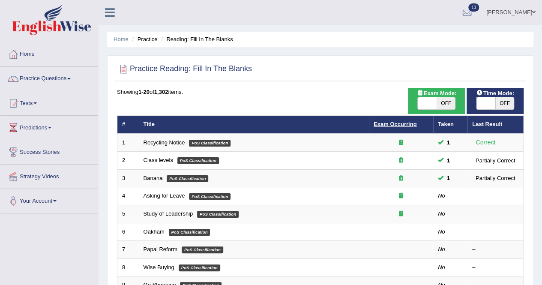
click at [378, 124] on link "Exam Occurring" at bounding box center [394, 124] width 43 height 6
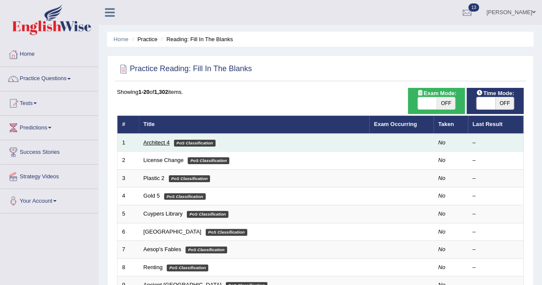
click at [153, 141] on link "Architect 4" at bounding box center [156, 142] width 26 height 6
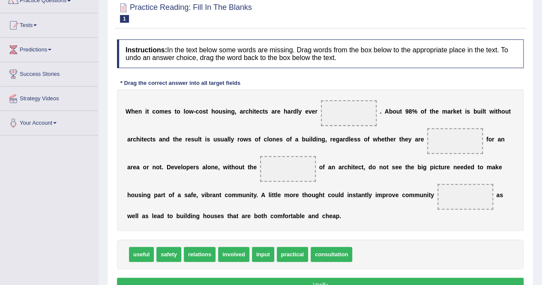
scroll to position [34, 0]
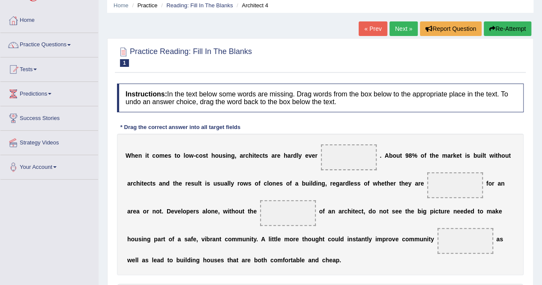
click at [473, 79] on div "Instructions: In the text below some words are missing. Drag words from the box…" at bounding box center [320, 211] width 411 height 264
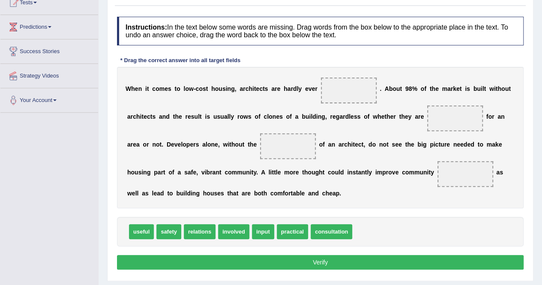
scroll to position [101, 0]
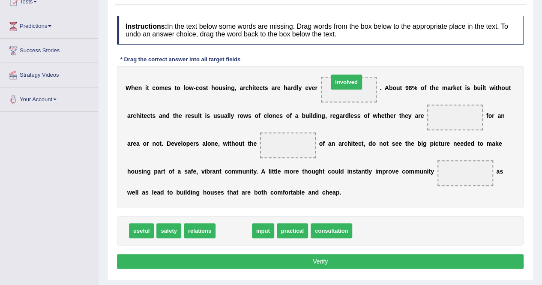
drag, startPoint x: 232, startPoint y: 231, endPoint x: 345, endPoint y: 82, distance: 186.8
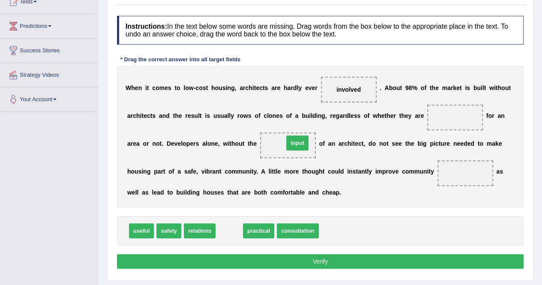
drag, startPoint x: 232, startPoint y: 228, endPoint x: 300, endPoint y: 140, distance: 111.1
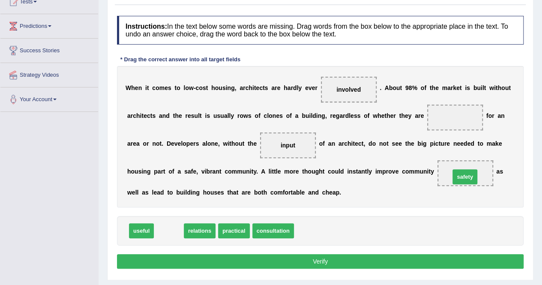
drag, startPoint x: 170, startPoint y: 228, endPoint x: 466, endPoint y: 175, distance: 300.7
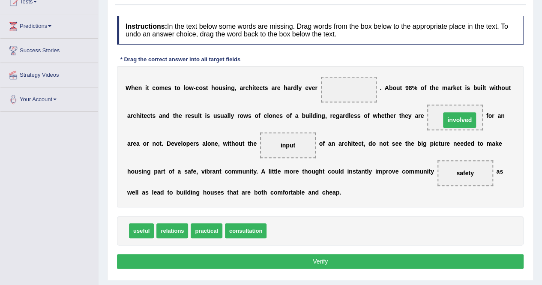
drag, startPoint x: 350, startPoint y: 90, endPoint x: 461, endPoint y: 119, distance: 114.9
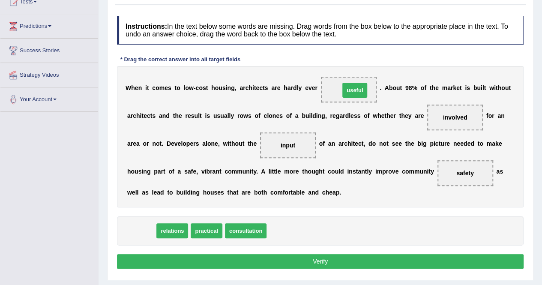
drag, startPoint x: 142, startPoint y: 230, endPoint x: 355, endPoint y: 90, distance: 255.6
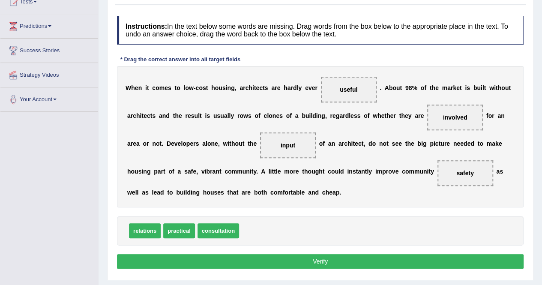
click at [298, 263] on button "Verify" at bounding box center [320, 261] width 406 height 15
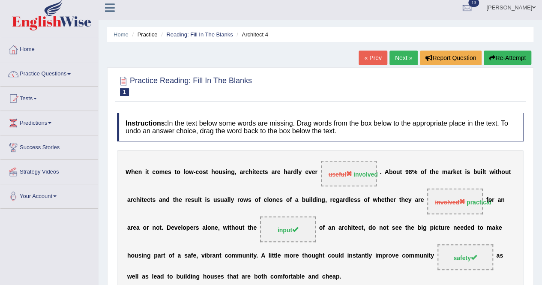
scroll to position [0, 0]
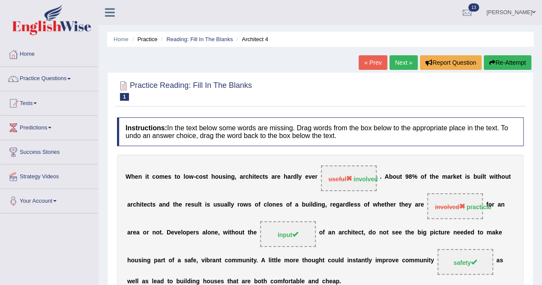
click at [398, 63] on link "Next »" at bounding box center [403, 62] width 28 height 15
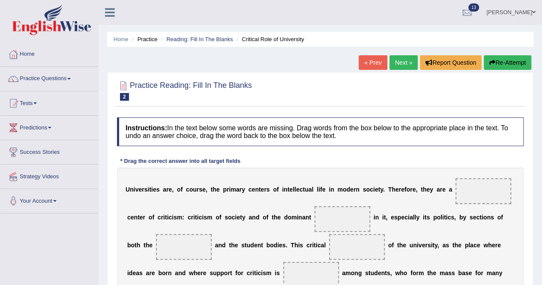
drag, startPoint x: 392, startPoint y: 156, endPoint x: 440, endPoint y: 130, distance: 54.8
click at [392, 156] on div "Instructions: In the text below some words are missing. Drag words from the box…" at bounding box center [320, 245] width 411 height 264
click at [461, 143] on h4 "Instructions: In the text below some words are missing. Drag words from the box…" at bounding box center [320, 131] width 406 height 29
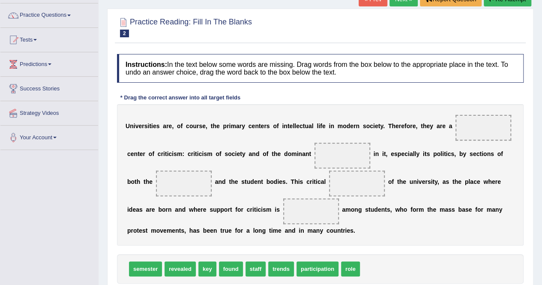
scroll to position [69, 0]
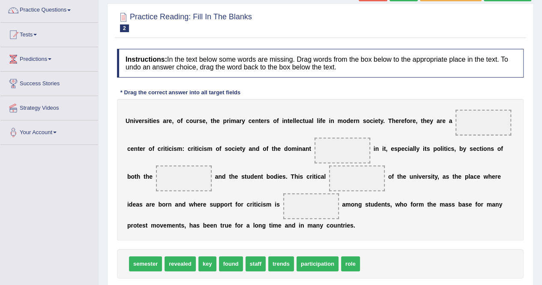
click at [197, 229] on div "U n i v e r s i t i e s a r e , o f c o u r s e , t h e p r i m a r y c e n t e…" at bounding box center [320, 169] width 406 height 141
drag, startPoint x: 209, startPoint y: 267, endPoint x: 499, endPoint y: 125, distance: 323.5
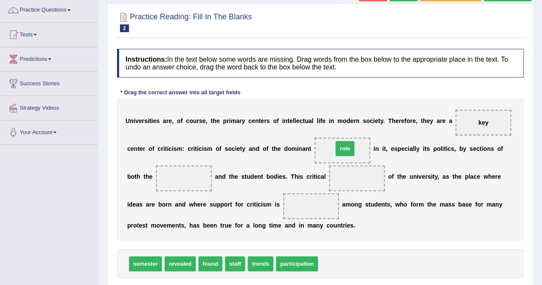
drag, startPoint x: 325, startPoint y: 265, endPoint x: 340, endPoint y: 150, distance: 116.2
drag, startPoint x: 233, startPoint y: 265, endPoint x: 183, endPoint y: 179, distance: 99.5
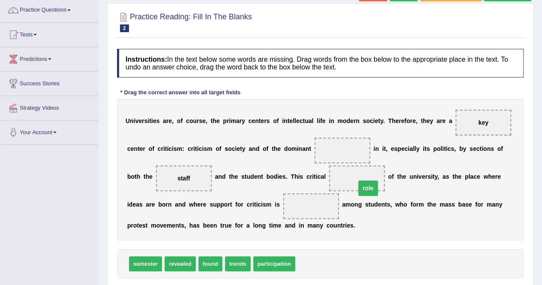
drag, startPoint x: 338, startPoint y: 149, endPoint x: 363, endPoint y: 185, distance: 44.4
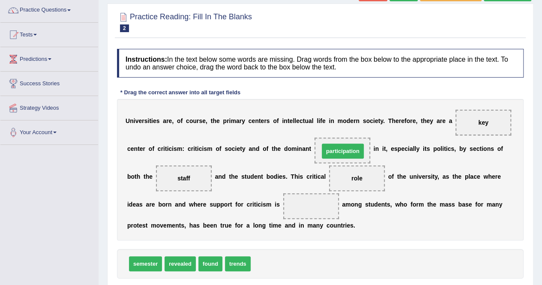
drag, startPoint x: 275, startPoint y: 261, endPoint x: 343, endPoint y: 149, distance: 131.8
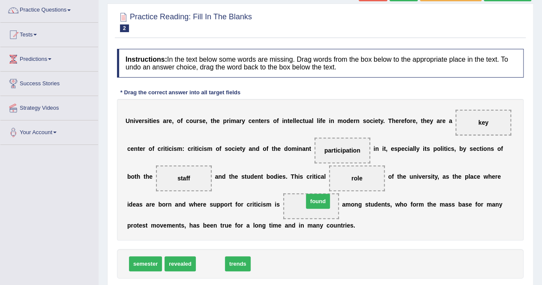
drag, startPoint x: 205, startPoint y: 267, endPoint x: 312, endPoint y: 204, distance: 124.4
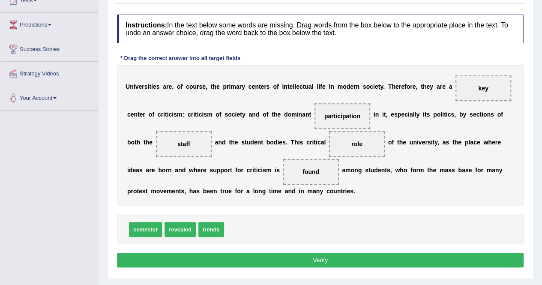
scroll to position [164, 0]
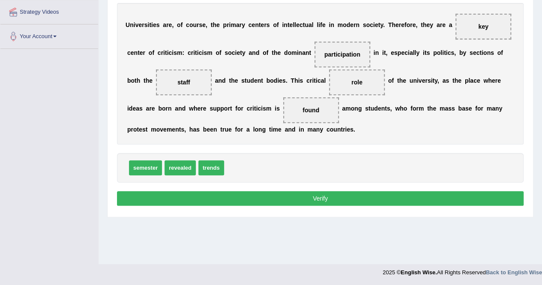
click at [327, 188] on div "Instructions: In the text below some words are missing. Drag words from the box…" at bounding box center [320, 81] width 411 height 264
click at [310, 197] on button "Verify" at bounding box center [320, 198] width 406 height 15
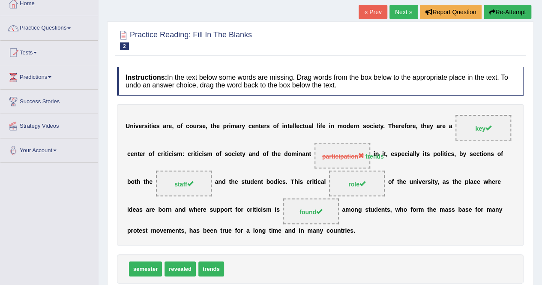
scroll to position [45, 0]
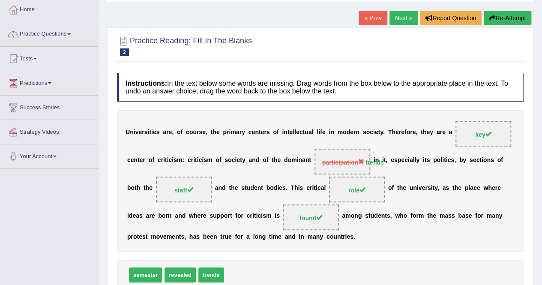
click at [396, 19] on link "Next »" at bounding box center [403, 18] width 28 height 15
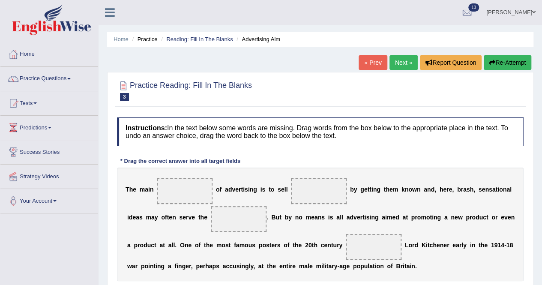
click at [396, 62] on link "Next »" at bounding box center [403, 62] width 28 height 15
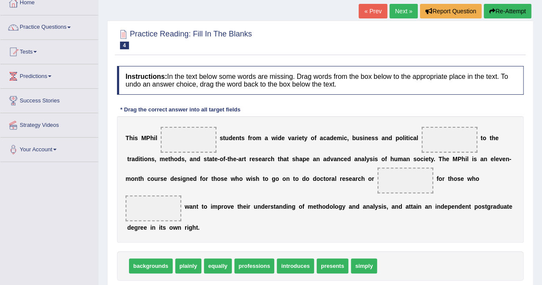
scroll to position [69, 0]
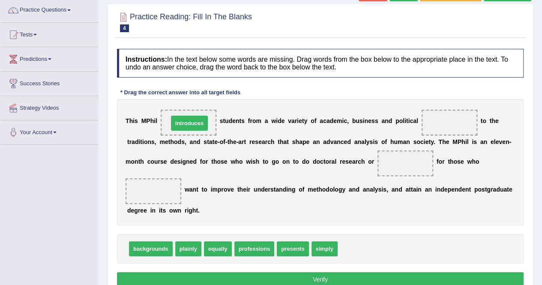
drag, startPoint x: 353, startPoint y: 252, endPoint x: 184, endPoint y: 126, distance: 210.6
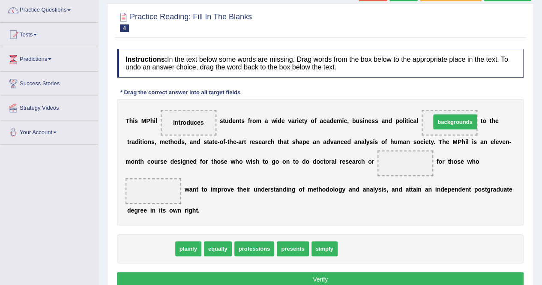
drag, startPoint x: 154, startPoint y: 249, endPoint x: 458, endPoint y: 122, distance: 329.4
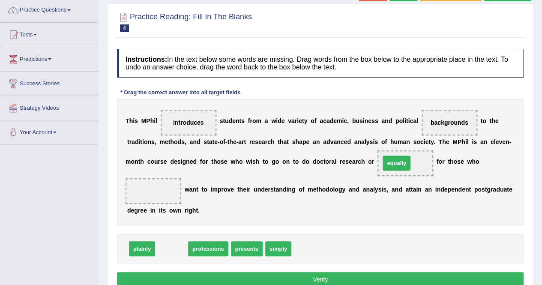
drag, startPoint x: 175, startPoint y: 250, endPoint x: 400, endPoint y: 164, distance: 240.6
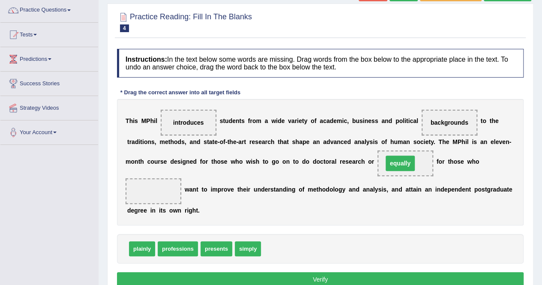
drag, startPoint x: 403, startPoint y: 165, endPoint x: 397, endPoint y: 165, distance: 5.1
drag, startPoint x: 245, startPoint y: 245, endPoint x: 146, endPoint y: 192, distance: 112.1
click at [304, 275] on button "Verify" at bounding box center [320, 279] width 406 height 15
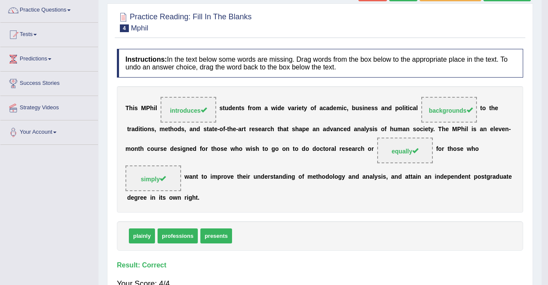
click at [304, 275] on div "Instructions: In the text below some words are missing. Drag words from the box…" at bounding box center [320, 224] width 411 height 358
click at [304, 216] on body "Toggle navigation Home Practice Questions Speaking Practice Read Aloud Repeat S…" at bounding box center [274, 73] width 548 height 285
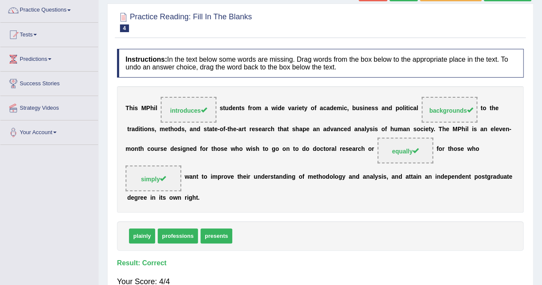
click at [422, 74] on h4 "Instructions: In the text below some words are missing. Drag words from the box…" at bounding box center [320, 63] width 406 height 29
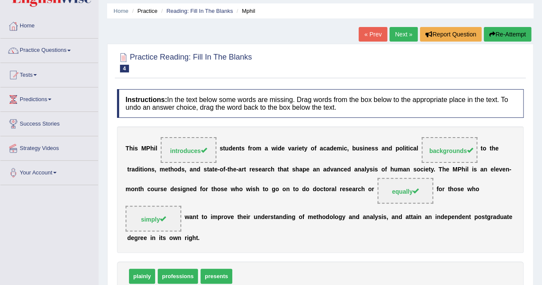
scroll to position [0, 0]
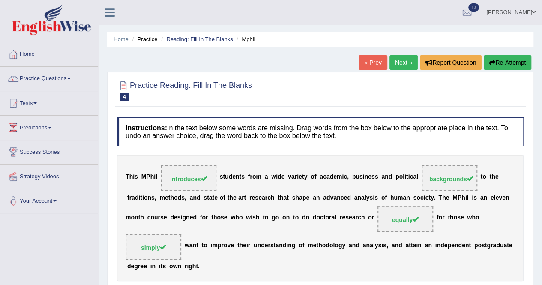
click at [399, 61] on link "Next »" at bounding box center [403, 62] width 28 height 15
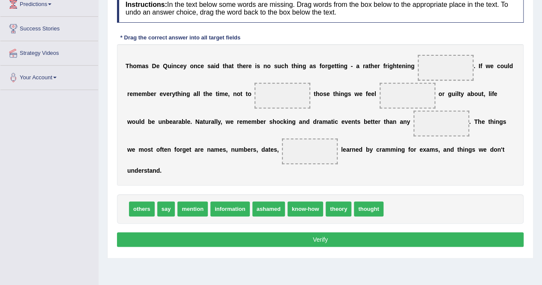
scroll to position [122, 0]
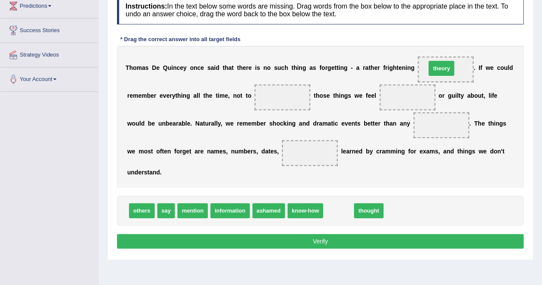
drag, startPoint x: 379, startPoint y: 144, endPoint x: 337, endPoint y: 212, distance: 79.7
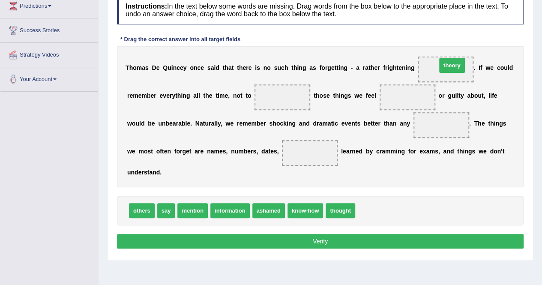
drag, startPoint x: 363, startPoint y: 206, endPoint x: 445, endPoint y: 61, distance: 166.1
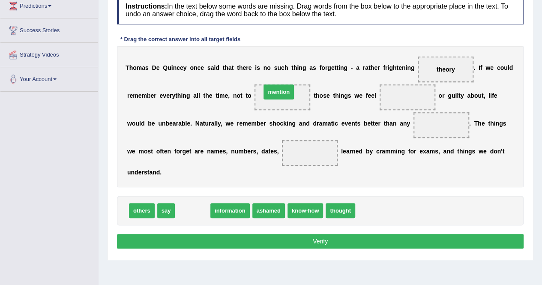
drag, startPoint x: 191, startPoint y: 210, endPoint x: 278, endPoint y: 92, distance: 146.6
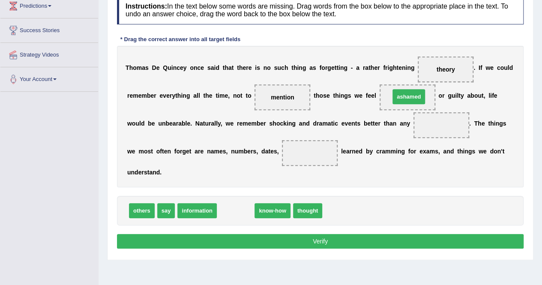
drag, startPoint x: 236, startPoint y: 209, endPoint x: 409, endPoint y: 95, distance: 207.4
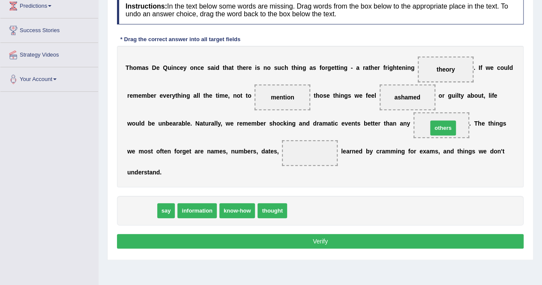
drag, startPoint x: 139, startPoint y: 210, endPoint x: 440, endPoint y: 127, distance: 312.4
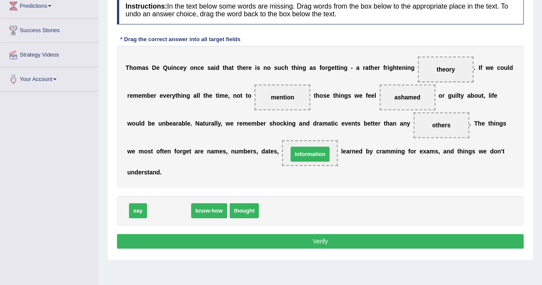
drag, startPoint x: 171, startPoint y: 209, endPoint x: 312, endPoint y: 153, distance: 151.8
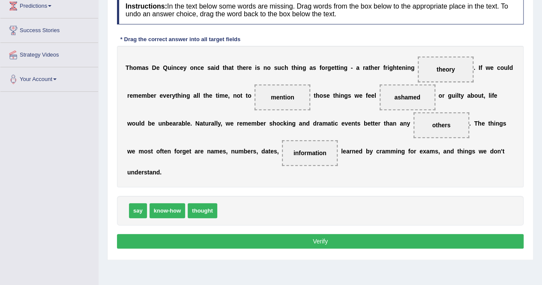
click at [345, 234] on button "Verify" at bounding box center [320, 241] width 406 height 15
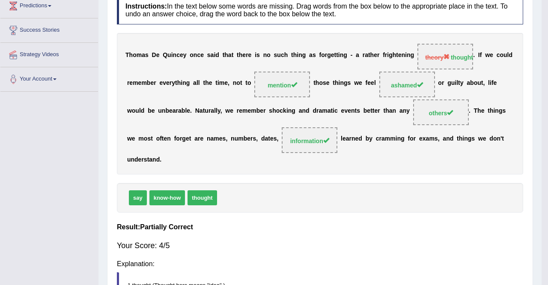
click at [345, 163] on body "Toggle navigation Home Practice Questions Speaking Practice Read Aloud Repeat S…" at bounding box center [274, 20] width 548 height 285
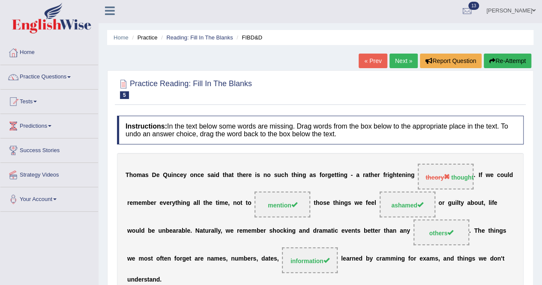
scroll to position [0, 0]
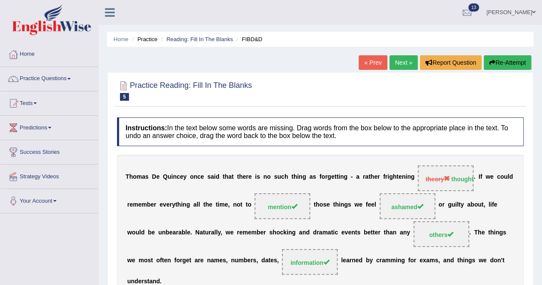
click at [395, 66] on link "Next »" at bounding box center [403, 62] width 28 height 15
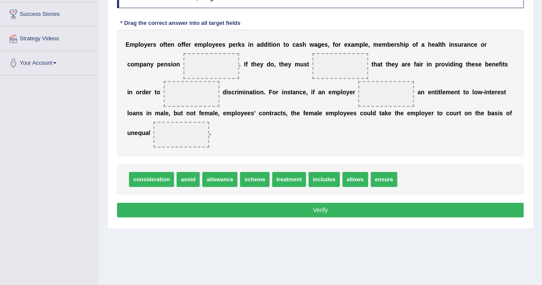
scroll to position [130, 0]
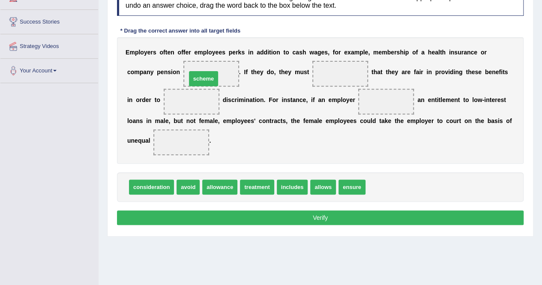
drag, startPoint x: 379, startPoint y: 183, endPoint x: 200, endPoint y: 75, distance: 209.2
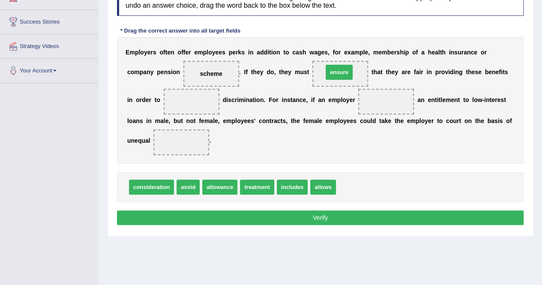
drag, startPoint x: 348, startPoint y: 185, endPoint x: 335, endPoint y: 70, distance: 115.1
drag, startPoint x: 186, startPoint y: 185, endPoint x: 181, endPoint y: 100, distance: 85.8
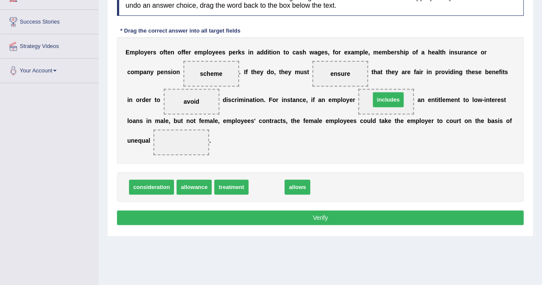
drag, startPoint x: 263, startPoint y: 187, endPoint x: 384, endPoint y: 100, distance: 149.5
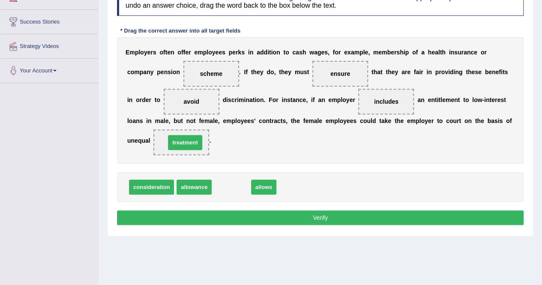
drag, startPoint x: 230, startPoint y: 185, endPoint x: 184, endPoint y: 141, distance: 64.2
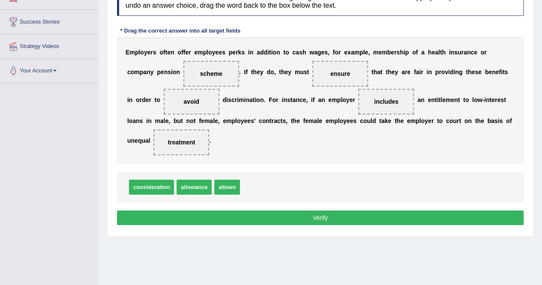
drag, startPoint x: 322, startPoint y: 215, endPoint x: 487, endPoint y: 6, distance: 265.9
click at [323, 215] on button "Verify" at bounding box center [320, 217] width 406 height 15
